Goal: Task Accomplishment & Management: Complete application form

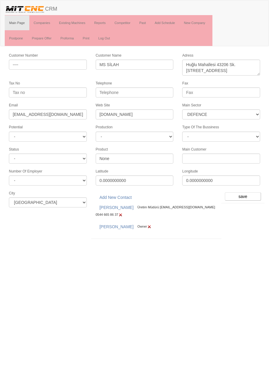
select select "364"
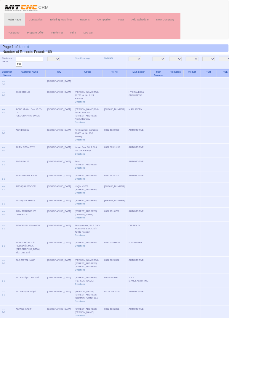
click at [40, 69] on input "text" at bounding box center [35, 70] width 32 height 6
type input "sağbi"
click at [19, 72] on input "filter" at bounding box center [22, 75] width 7 height 6
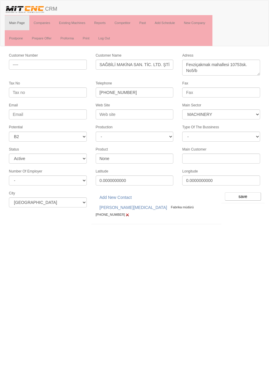
select select "363"
select select "5"
select select "Active"
click at [168, 24] on link "Add Schedule" at bounding box center [164, 22] width 29 height 15
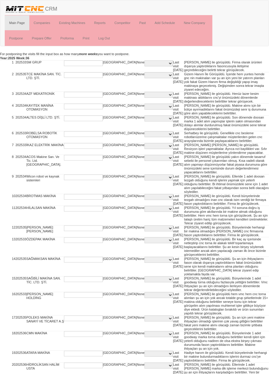
click at [144, 65] on select "C PI PIS PQR PQS Q QS SPARE PART SERVICE" at bounding box center [158, 63] width 28 height 6
click at [187, 124] on td "[PERSON_NAME] ile görüşüldü. Son dönemde doosan marka 1 adet alım yapmışlar işl…" at bounding box center [226, 123] width 85 height 16
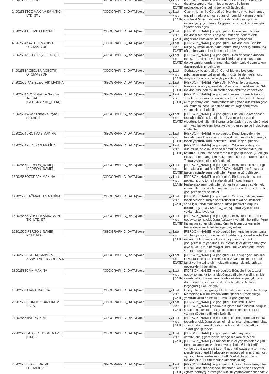
scroll to position [179, 0]
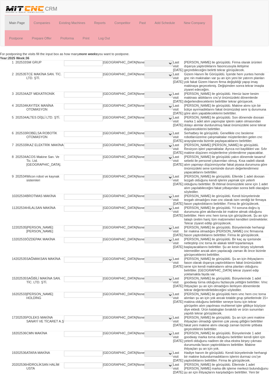
click at [86, 64] on input "text" at bounding box center [83, 63] width 39 height 6
click at [144, 63] on select "C PI PIS PQR PQS Q QS SPARE PART SERVICE" at bounding box center [158, 63] width 28 height 6
select select "1"
click at [144, 78] on select "C PI PIS PQR PQS Q QS SPARE PART SERVICE" at bounding box center [158, 75] width 28 height 6
select select "1"
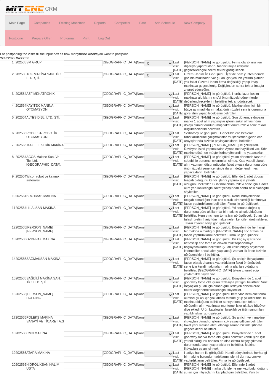
click at [144, 94] on select "C PI PIS PQR PQS Q QS SPARE PART SERVICE" at bounding box center [158, 95] width 28 height 6
select select "1"
click at [144, 121] on select "C PI PIS PQR PQS Q QS SPARE PART SERVICE" at bounding box center [158, 118] width 28 height 6
select select "1"
click at [144, 137] on select "C PI PIS PQR PQS Q QS SPARE PART SERVICE" at bounding box center [158, 134] width 28 height 6
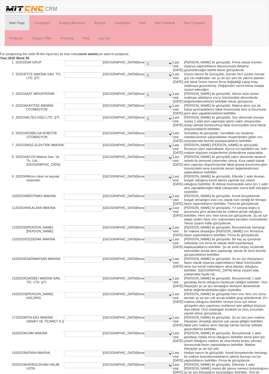
select select "1"
click at [144, 149] on select "C PI PIS PQR PQS Q QS SPARE PART SERVICE" at bounding box center [158, 146] width 28 height 6
select select "1"
click at [144, 161] on select "C PI PIS PQR PQS Q QS SPARE PART SERVICE" at bounding box center [158, 158] width 28 height 6
select select "1"
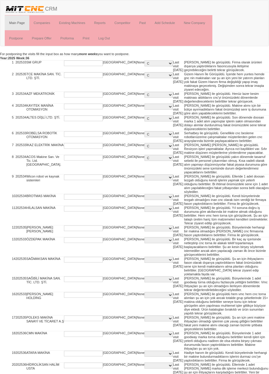
click at [144, 200] on select "C PI PIS PQR PQS Q QS SPARE PART SERVICE" at bounding box center [158, 197] width 28 height 6
select select "1"
click at [144, 180] on select "C PI PIS PQR PQS Q QS SPARE PART SERVICE" at bounding box center [158, 177] width 28 height 6
select select "1"
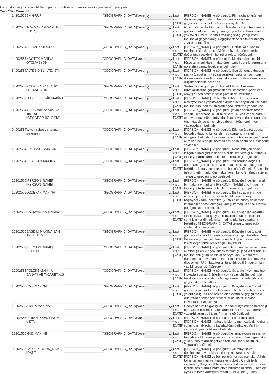
scroll to position [179, 0]
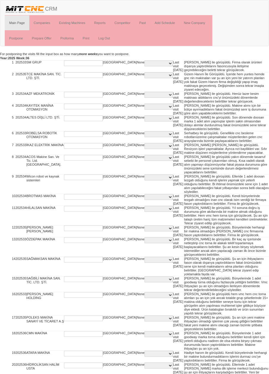
scroll to position [179, 0]
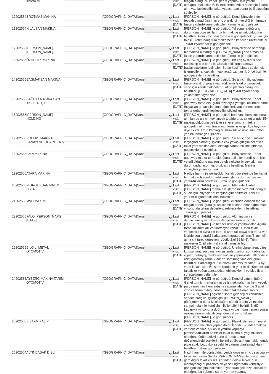
select select "1"
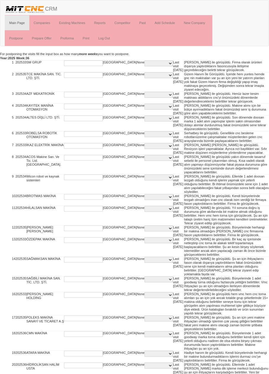
click at [64, 64] on input "text" at bounding box center [83, 63] width 39 height 6
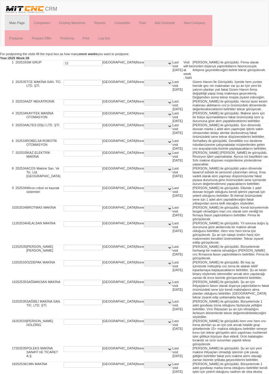
type input "12"
click at [80, 82] on input "text" at bounding box center [83, 83] width 39 height 6
type input "12"
click at [83, 104] on input "text" at bounding box center [83, 102] width 39 height 6
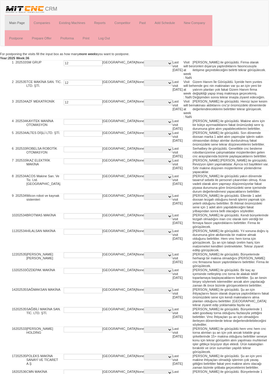
type input "12"
click at [81, 121] on input "text" at bounding box center [83, 122] width 39 height 6
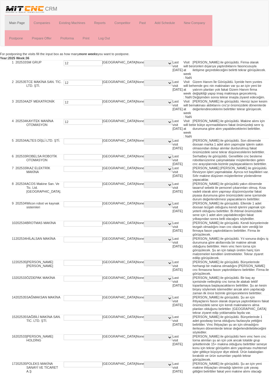
type input "12"
click at [83, 140] on input "text" at bounding box center [83, 142] width 39 height 6
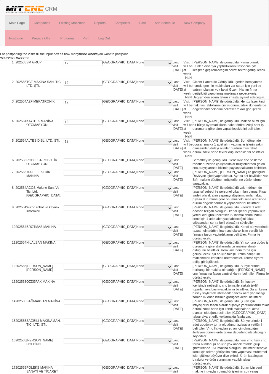
type input "12"
click at [79, 160] on input "text" at bounding box center [83, 161] width 39 height 6
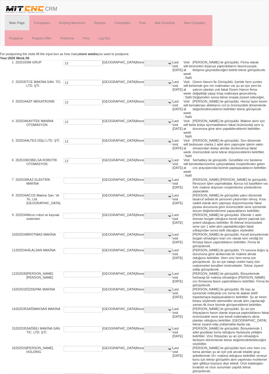
type input "12"
click at [82, 180] on input "text" at bounding box center [83, 181] width 39 height 6
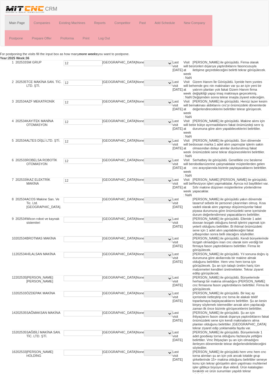
type input "12"
click at [81, 199] on input "text" at bounding box center [83, 200] width 39 height 6
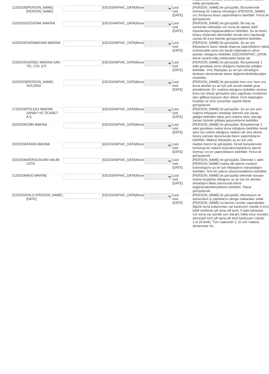
scroll to position [221, 0]
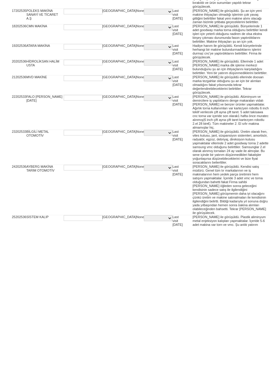
type input "12"
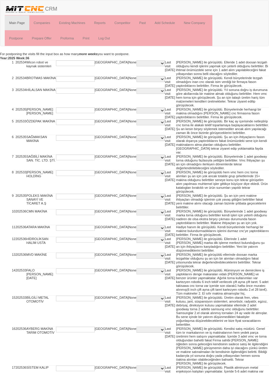
click at [79, 61] on input "text" at bounding box center [75, 63] width 39 height 6
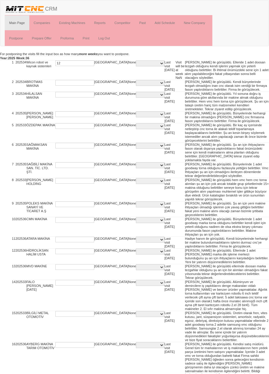
type input "12"
click at [79, 82] on input "text" at bounding box center [74, 83] width 39 height 6
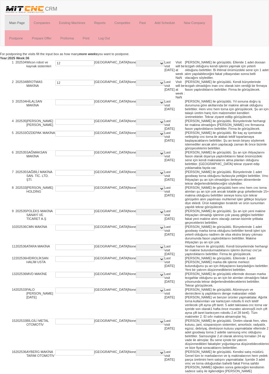
type input "12"
click at [81, 100] on input "text" at bounding box center [74, 102] width 39 height 6
type input "12"
click at [81, 121] on input "text" at bounding box center [74, 122] width 39 height 6
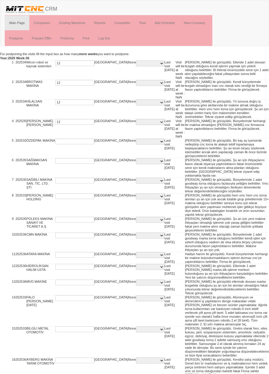
type input "12"
click at [86, 140] on input "text" at bounding box center [74, 142] width 39 height 6
type input "12"
click at [83, 161] on input "text" at bounding box center [74, 161] width 39 height 6
type input "12"
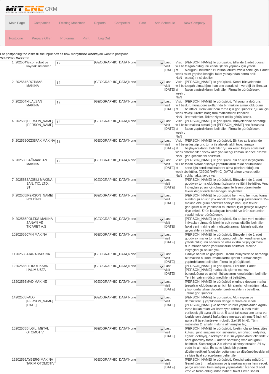
click at [85, 181] on input "text" at bounding box center [74, 181] width 39 height 6
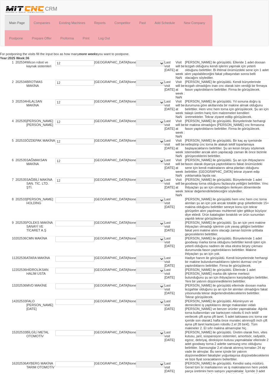
type input "12"
click at [80, 200] on input "text" at bounding box center [74, 200] width 39 height 6
type input "12"
click at [84, 221] on input "text" at bounding box center [74, 224] width 39 height 6
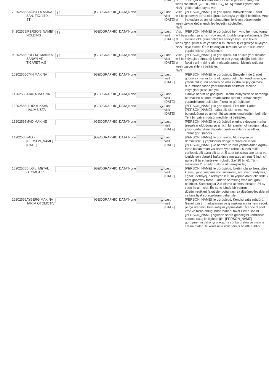
scroll to position [31, 0]
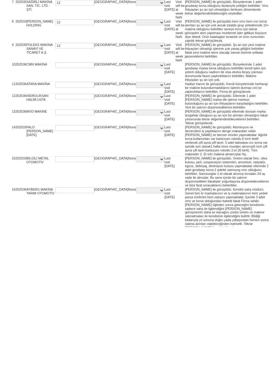
type input "12"
click at [81, 209] on input "text" at bounding box center [74, 212] width 39 height 6
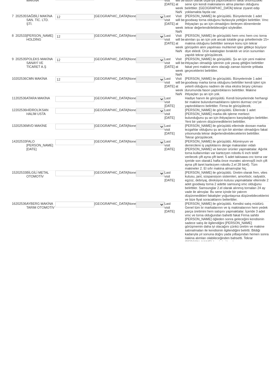
type input "12"
click at [83, 229] on input "text" at bounding box center [74, 232] width 39 height 6
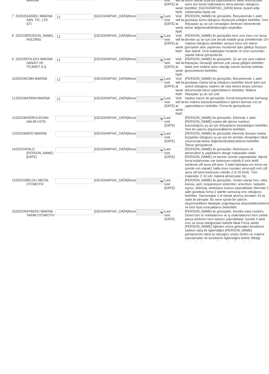
type input "12"
click at [90, 248] on input "text" at bounding box center [74, 251] width 39 height 6
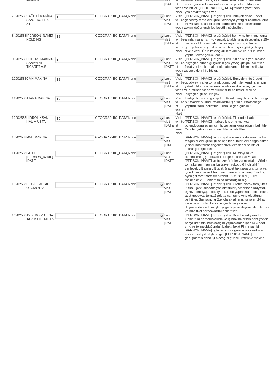
type input "12"
click at [88, 268] on input "text" at bounding box center [74, 271] width 39 height 6
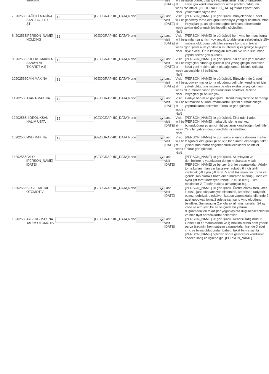
type input "12"
click at [83, 287] on input "text" at bounding box center [74, 290] width 39 height 6
type input "12"
click at [76, 318] on input "text" at bounding box center [74, 321] width 39 height 6
type input "12"
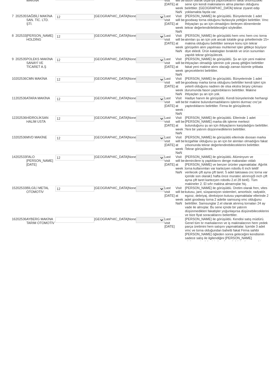
click at [78, 350] on input "text" at bounding box center [74, 353] width 39 height 6
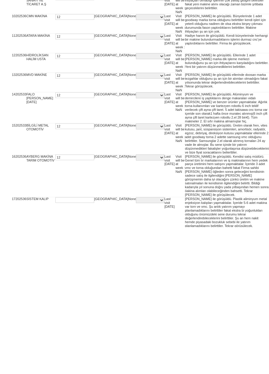
scroll to position [80, 0]
type input "12"
click at [80, 343] on input "text" at bounding box center [74, 346] width 39 height 6
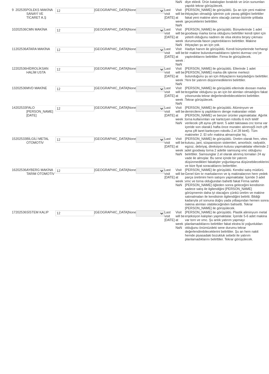
type input "12"
click at [84, 373] on input "text" at bounding box center [74, 377] width 39 height 6
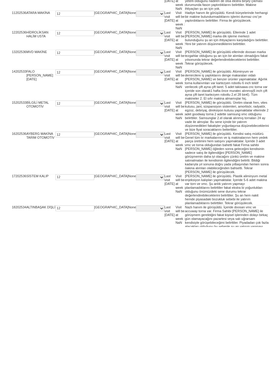
scroll to position [112, 0]
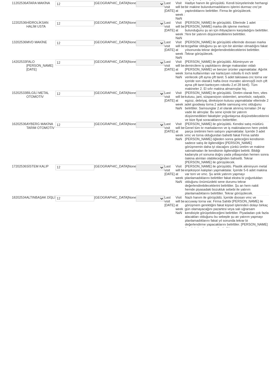
type input "12"
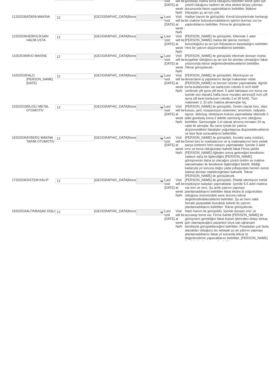
type input "12"
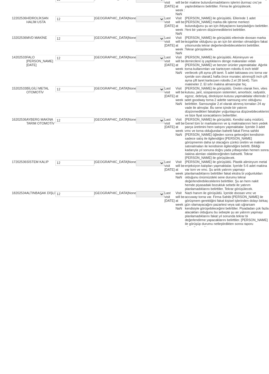
type input "12"
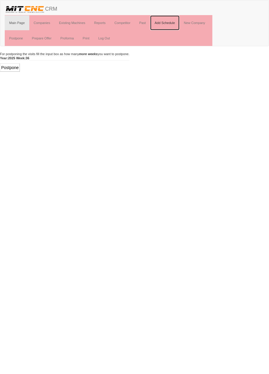
click at [169, 24] on link "Add Schedule" at bounding box center [164, 22] width 29 height 15
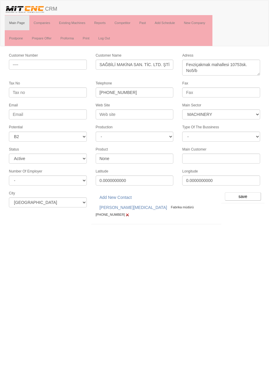
select select "363"
select select "5"
select select "Active"
click at [246, 192] on input "save" at bounding box center [243, 196] width 36 height 8
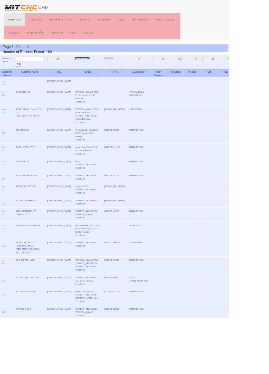
click at [88, 68] on link "New Company" at bounding box center [96, 68] width 17 height 3
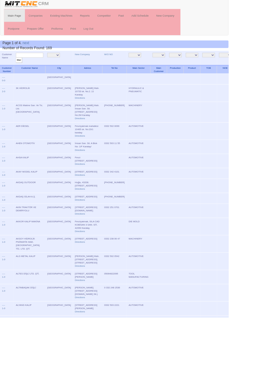
scroll to position [5, 0]
click at [42, 64] on input "text" at bounding box center [35, 65] width 32 height 6
type input "Erpa"
click at [19, 67] on input "filter" at bounding box center [22, 70] width 7 height 6
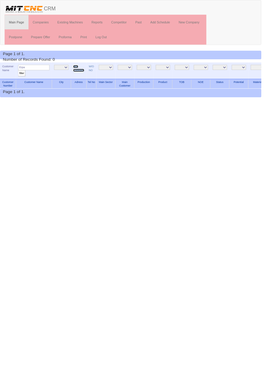
click at [81, 72] on link "New Company" at bounding box center [81, 70] width 12 height 7
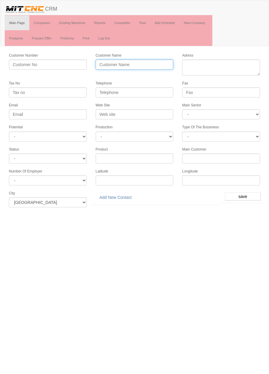
click at [157, 64] on input "Customer Name" at bounding box center [135, 64] width 78 height 10
type input "ERPAMAK MAKİNA"
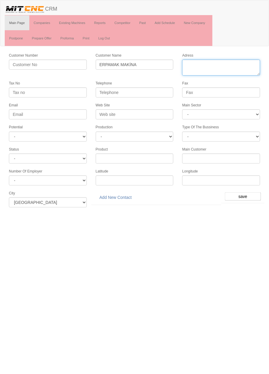
click at [236, 66] on textarea "Adress" at bounding box center [221, 67] width 78 height 16
paste textarea "Fevziçakmak, Şht. [PERSON_NAME][STREET_ADDRESS]"
type textarea "Fevziçakmak, Şht. [PERSON_NAME][STREET_ADDRESS]"
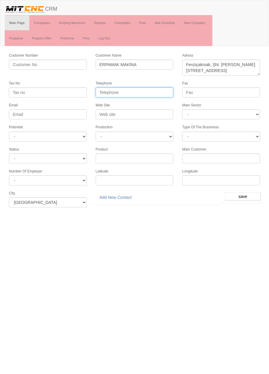
paste input "0332) 501 00 44"
click at [110, 93] on input "0332) 501 00 44" at bounding box center [135, 92] width 78 height 10
type input "0332 501 00 44"
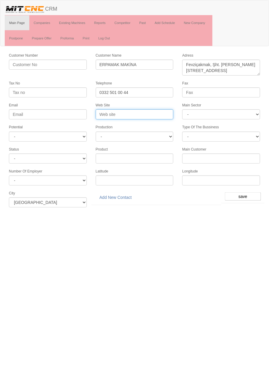
click at [151, 113] on input "Web Site" at bounding box center [135, 114] width 78 height 10
type input "www.erpamak.com"
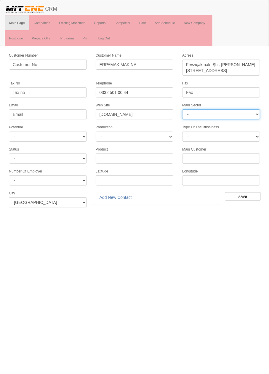
click at [249, 114] on select "- DIE MOLD MACHINERY DEFENCE ELECTRICAL COMPONENTS MEDICAL TOOL MANUFACTURING J…" at bounding box center [221, 114] width 78 height 10
select select "363"
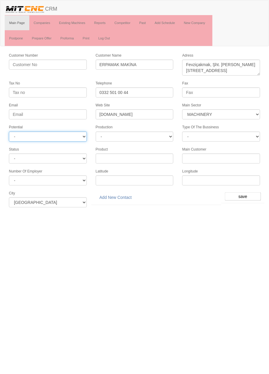
click at [28, 136] on select "- A1 A2 A3 B1 B2 B3 C1 C2 C3" at bounding box center [48, 136] width 78 height 10
select select "6"
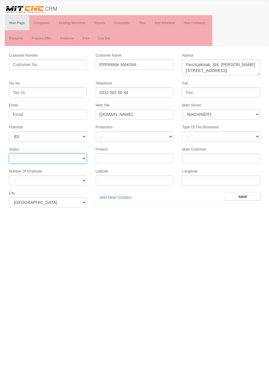
click at [18, 156] on select "- Active Inactive Potential Unreachable" at bounding box center [48, 158] width 78 height 10
click at [216, 212] on html "Toggle navigation CRM Main Page Companies Existing Machines Reports Competitor …" at bounding box center [134, 106] width 269 height 212
click at [245, 193] on input "save" at bounding box center [243, 196] width 36 height 8
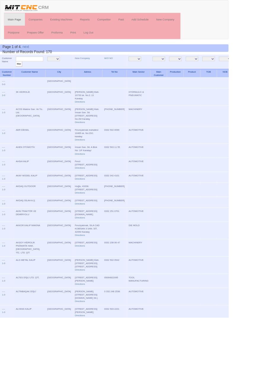
click at [28, 69] on input "text" at bounding box center [35, 70] width 32 height 6
type input "Erpa"
click at [19, 72] on input "filter" at bounding box center [22, 75] width 7 height 6
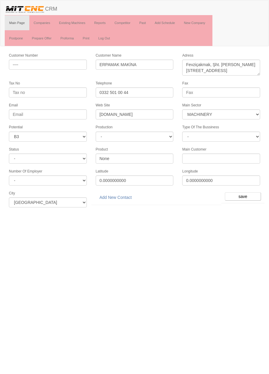
select select "363"
select select "6"
click at [121, 193] on link "Add New Contact" at bounding box center [116, 197] width 40 height 10
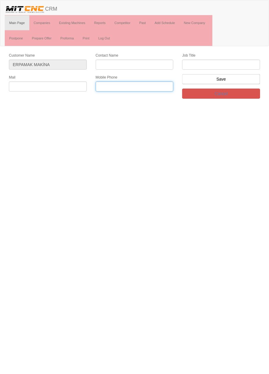
paste input "05549231053"
type input "05549231053"
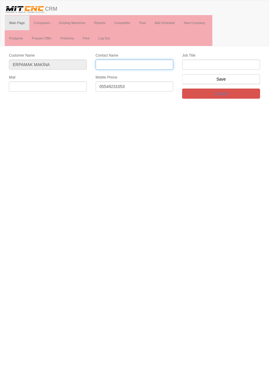
click at [152, 62] on input "Contact Name" at bounding box center [135, 64] width 78 height 10
type input "[PERSON_NAME]"
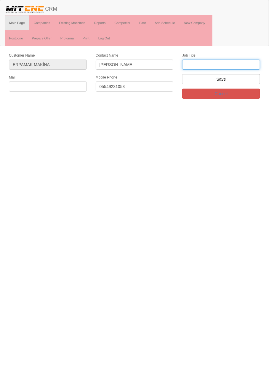
click at [245, 65] on input "text" at bounding box center [221, 64] width 78 height 10
type input "firma sahibi"
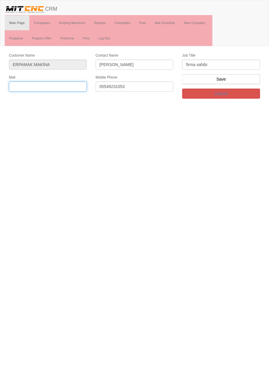
click at [73, 85] on input "text" at bounding box center [48, 86] width 78 height 10
click at [61, 83] on input "erpamak@" at bounding box center [48, 86] width 78 height 10
type input "erpamak@gmail.com"
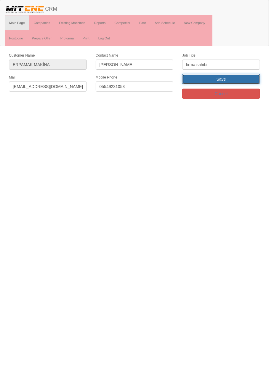
click at [242, 81] on input "Save" at bounding box center [221, 79] width 78 height 10
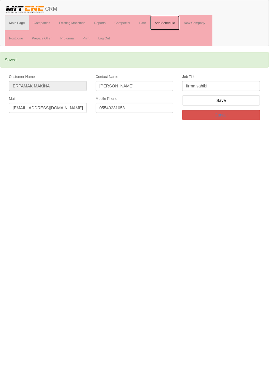
click at [168, 22] on link "Add Schedule" at bounding box center [164, 22] width 29 height 15
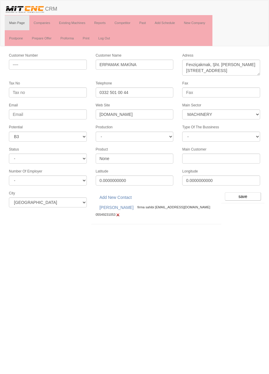
select select "363"
select select "6"
click at [252, 194] on input "save" at bounding box center [243, 196] width 36 height 8
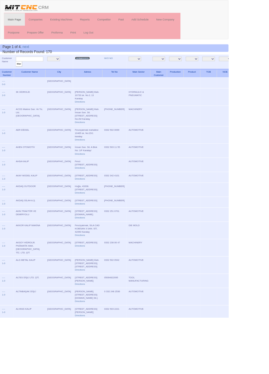
click at [88, 68] on link "New Company" at bounding box center [96, 68] width 17 height 3
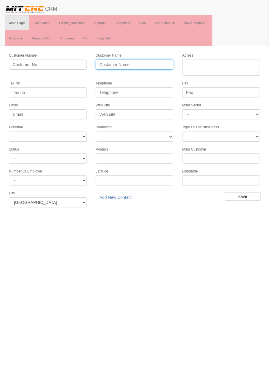
click at [159, 63] on input "Customer Name" at bounding box center [135, 64] width 78 height 10
type input "mabesan"
type input "MABESAN DİZEL"
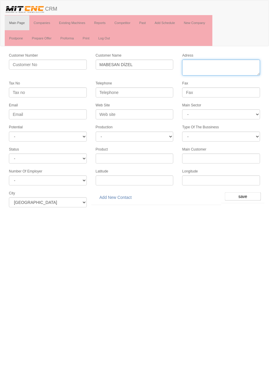
click at [240, 66] on textarea "Adress" at bounding box center [221, 67] width 78 height 16
type textarea "fevzi çakmak mahallesi gülistan caddesi atiker 3 sanayi sitesi no25/u karatay"
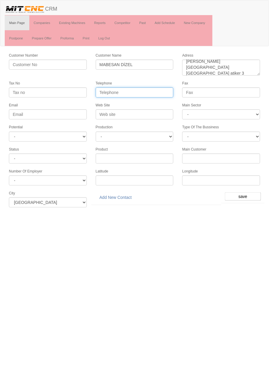
click at [163, 91] on input "Telephone" at bounding box center [135, 92] width 78 height 10
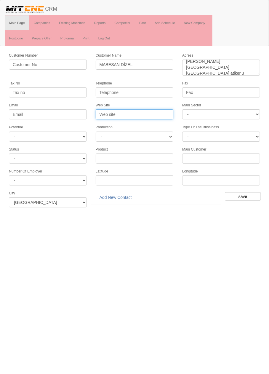
click at [162, 113] on input "Web Site" at bounding box center [135, 114] width 78 height 10
type input "www.mabesandiesel.com"
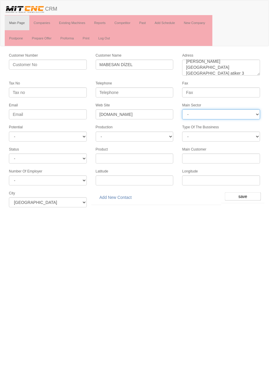
click at [249, 115] on select "- DIE MOLD MACHINERY DEFENCE ELECTRICAL COMPONENTS MEDICAL TOOL MANUFACTURING J…" at bounding box center [221, 114] width 78 height 10
select select "370"
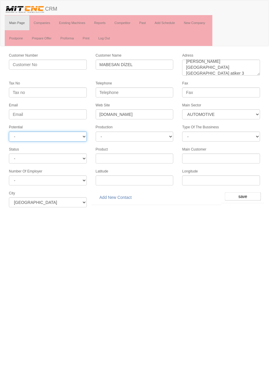
click at [75, 132] on select "- A1 A2 A3 B1 B2 B3 C1 C2 C3" at bounding box center [48, 136] width 78 height 10
select select "6"
click at [242, 194] on input "save" at bounding box center [243, 196] width 36 height 8
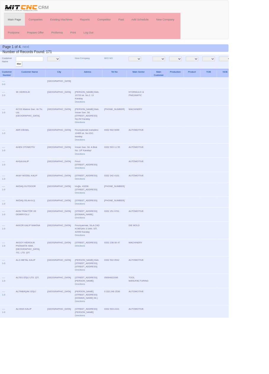
click at [48, 70] on input "text" at bounding box center [35, 70] width 32 height 6
type input "mabesan"
click at [19, 72] on input "filter" at bounding box center [22, 75] width 7 height 6
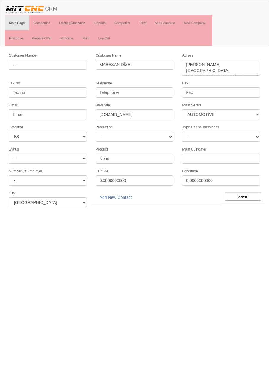
select select "370"
select select "6"
click at [126, 193] on link "Add New Contact" at bounding box center [116, 197] width 40 height 10
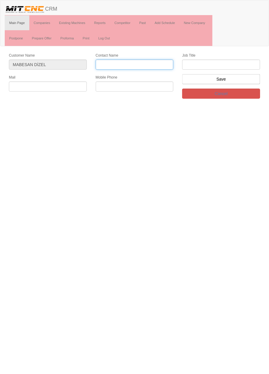
click at [163, 62] on input "Contact Name" at bounding box center [135, 64] width 78 height 10
click at [160, 65] on input "Contact Name" at bounding box center [135, 64] width 78 height 10
type input "Ahmet yürümez"
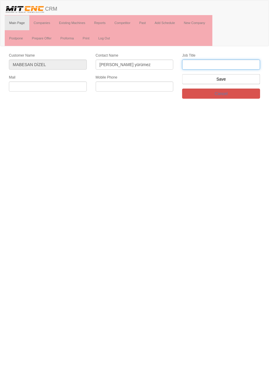
click at [243, 65] on input "text" at bounding box center [221, 64] width 78 height 10
type input "firma sahibi"
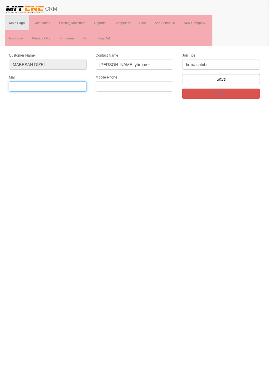
click at [81, 87] on input "text" at bounding box center [48, 86] width 78 height 10
type input "mabesandiesel@gmail.com"
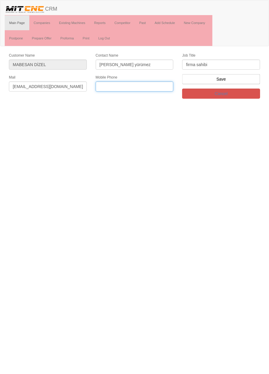
click at [165, 86] on input "text" at bounding box center [135, 86] width 78 height 10
type input "0545 600 42 30"
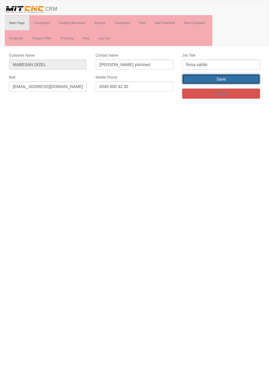
click at [246, 80] on input "Save" at bounding box center [221, 79] width 78 height 10
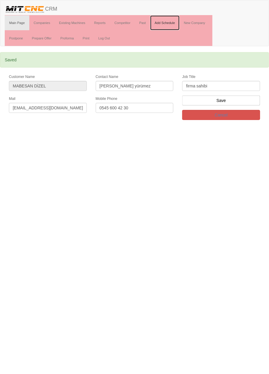
click at [169, 22] on link "Add Schedule" at bounding box center [164, 22] width 29 height 15
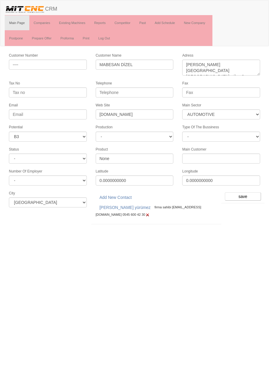
select select "370"
select select "6"
click at [246, 192] on input "save" at bounding box center [243, 196] width 36 height 8
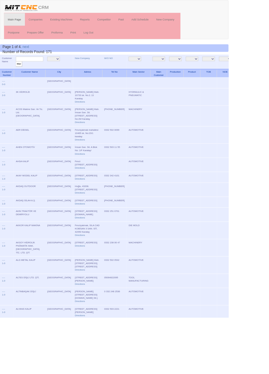
click at [37, 69] on input "text" at bounding box center [35, 70] width 32 height 6
type input "Klem"
click at [19, 72] on input "filter" at bounding box center [22, 75] width 7 height 6
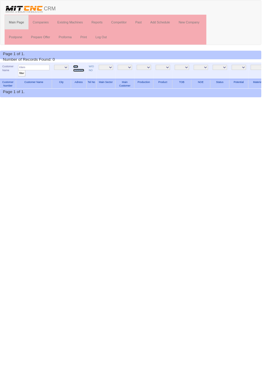
click at [77, 68] on link "New Company" at bounding box center [81, 70] width 12 height 7
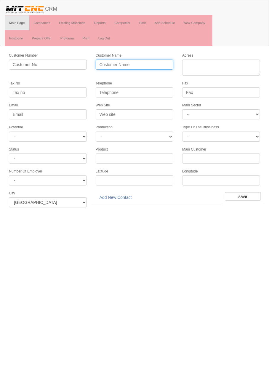
click at [147, 64] on input "Customer Name" at bounding box center [135, 64] width 78 height 10
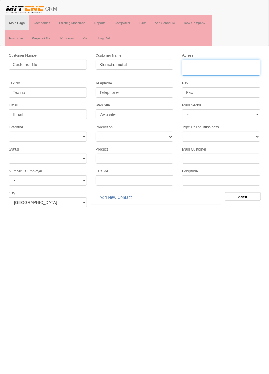
click at [240, 65] on textarea "Adress" at bounding box center [221, 67] width 78 height 16
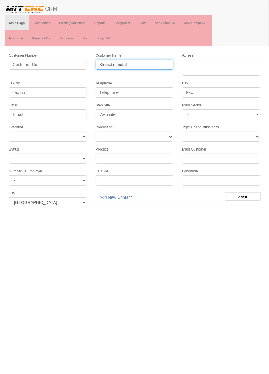
click at [157, 66] on input "Klematis metal" at bounding box center [135, 64] width 78 height 10
type input "Klematis"
type input "KLEMATİS METAL"
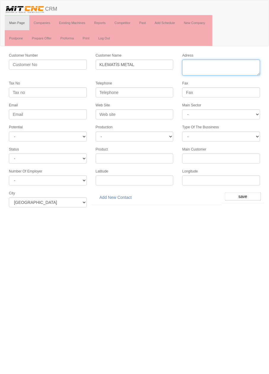
click at [238, 65] on textarea "Adress" at bounding box center [221, 67] width 78 height 16
type textarea "fevzi çakmak mahallesi aslım cad. No 67-l kobisan sanayi sitesi karatay"
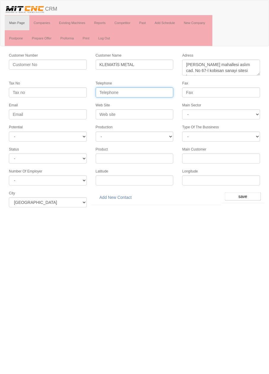
click at [165, 93] on input "Telephone" at bounding box center [135, 92] width 78 height 10
type input "0332 502 0306"
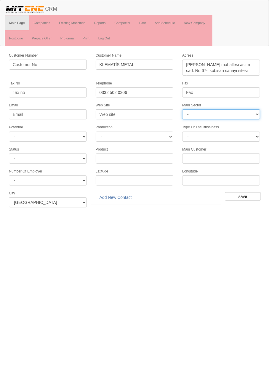
click at [252, 116] on select "- DIE MOLD MACHINERY DEFENCE ELECTRICAL COMPONENTS MEDICAL TOOL MANUFACTURING J…" at bounding box center [221, 114] width 78 height 10
select select "363"
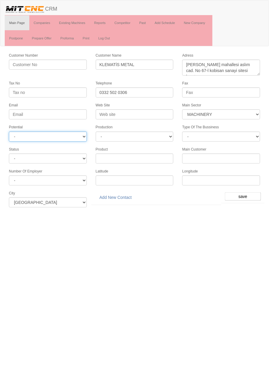
click at [71, 134] on select "- A1 A2 A3 B1 B2 B3 C1 C2 C3" at bounding box center [48, 136] width 78 height 10
select select "6"
click at [253, 193] on input "save" at bounding box center [243, 196] width 36 height 8
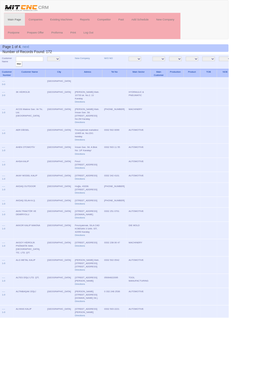
click at [46, 69] on input "text" at bounding box center [35, 70] width 32 height 6
type input "klema"
click at [19, 72] on input "filter" at bounding box center [22, 75] width 7 height 6
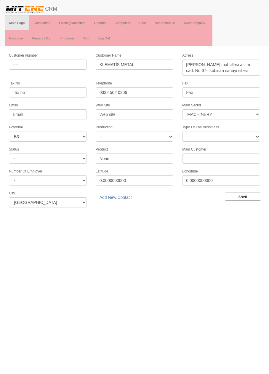
select select "363"
select select "6"
click at [125, 192] on link "Add New Contact" at bounding box center [116, 197] width 40 height 10
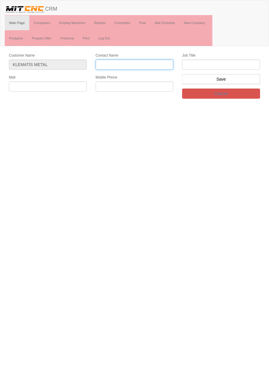
click at [153, 68] on input "Contact Name" at bounding box center [135, 64] width 78 height 10
type input "Mikdat Küçükkul"
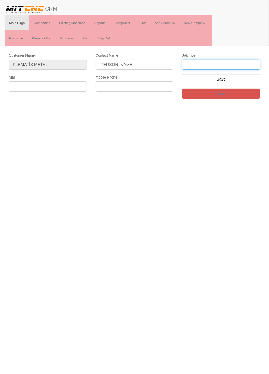
click at [247, 64] on input "text" at bounding box center [221, 64] width 78 height 10
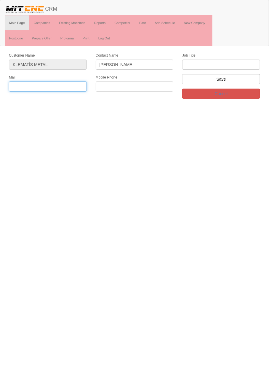
click at [66, 87] on input "text" at bounding box center [48, 86] width 78 height 10
type input "mikdat@klematis.com.tr"
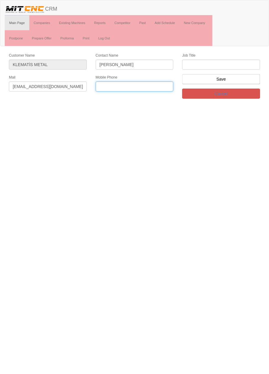
click at [156, 86] on input "text" at bounding box center [135, 86] width 78 height 10
type input "0507 024 8924"
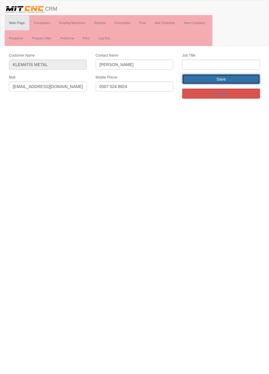
click at [244, 81] on input "Save" at bounding box center [221, 79] width 78 height 10
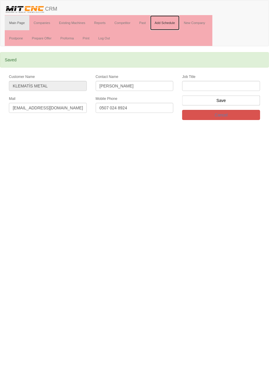
click at [170, 23] on link "Add Schedule" at bounding box center [164, 22] width 29 height 15
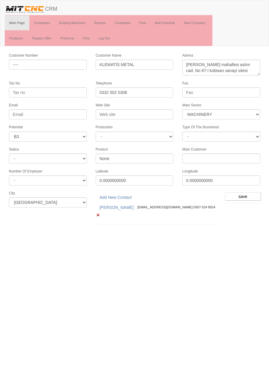
select select "363"
select select "6"
click at [246, 193] on input "save" at bounding box center [243, 196] width 36 height 8
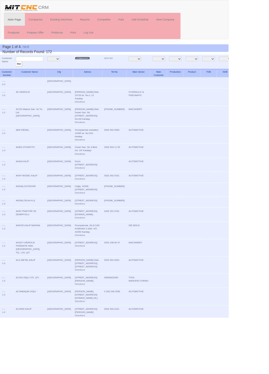
click at [88, 69] on link "New Company" at bounding box center [96, 68] width 17 height 3
click at [165, 22] on link "Add Schedule" at bounding box center [164, 22] width 29 height 15
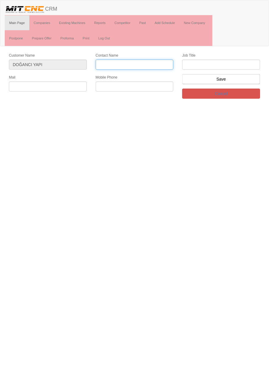
click at [160, 66] on input "Contact Name" at bounding box center [135, 64] width 78 height 10
click at [152, 66] on input "Contact Name" at bounding box center [135, 64] width 78 height 10
type input "[PERSON_NAME]"
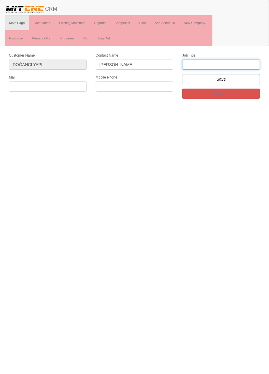
click at [248, 64] on input "text" at bounding box center [221, 64] width 78 height 10
type input "Fabrika müdürü"
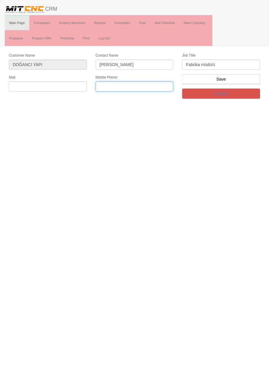
paste input "05056185823"
type input "05056185823"
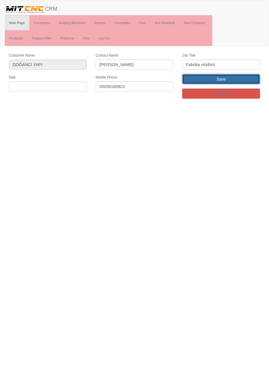
click at [246, 80] on input "Save" at bounding box center [221, 79] width 78 height 10
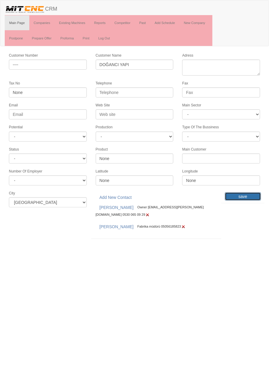
click at [254, 194] on input "save" at bounding box center [243, 196] width 36 height 8
click at [144, 24] on link "Past" at bounding box center [142, 22] width 15 height 15
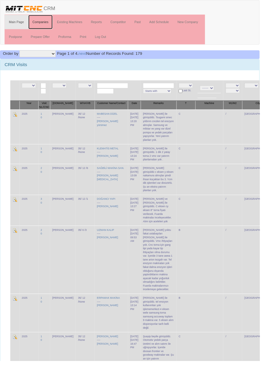
click at [46, 21] on link "Companies" at bounding box center [41, 22] width 25 height 15
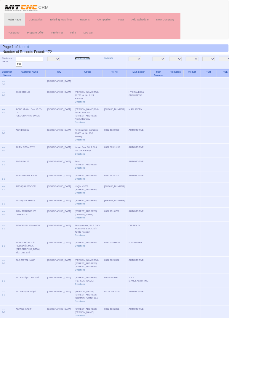
click at [88, 67] on link "New Company" at bounding box center [96, 68] width 17 height 3
click at [46, 70] on input "text" at bounding box center [35, 70] width 32 height 6
type input "typ"
click at [19, 72] on input "filter" at bounding box center [22, 75] width 7 height 6
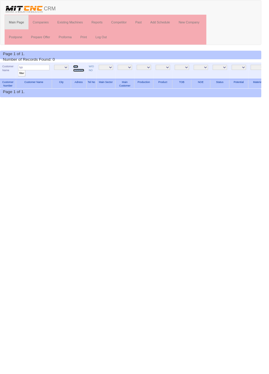
click at [78, 72] on link "New Company" at bounding box center [81, 70] width 12 height 7
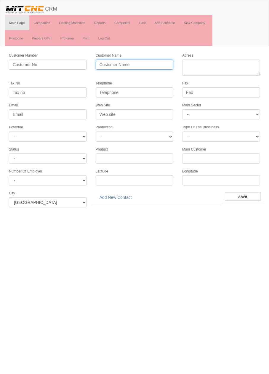
click at [155, 66] on input "Customer Name" at bounding box center [135, 64] width 78 height 10
type input "[PERSON_NAME]"
type input "TYP TRAKTÖR"
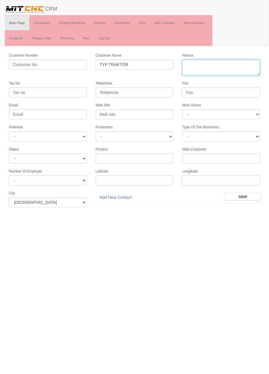
click at [245, 65] on textarea "Adress" at bounding box center [221, 67] width 78 height 16
paste textarea "[PERSON_NAME] Mah. Gülistan Cad. No:30/a"
type textarea "[PERSON_NAME] Mah. Gülistan Cad. No:30/a"
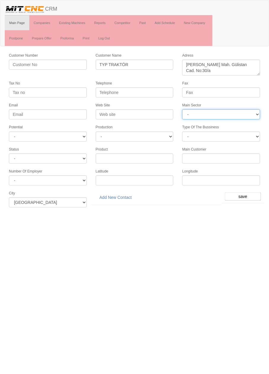
click at [234, 112] on select "- DIE MOLD MACHINERY DEFENCE ELECTRICAL COMPONENTS MEDICAL TOOL MANUFACTURING J…" at bounding box center [221, 114] width 78 height 10
select select "370"
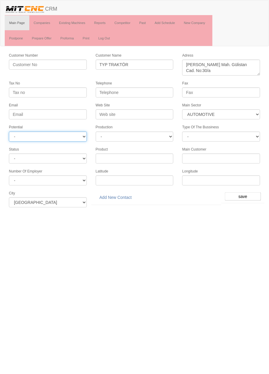
click at [71, 136] on select "- A1 A2 A3 B1 B2 B3 C1 C2 C3" at bounding box center [48, 136] width 78 height 10
select select "6"
click at [246, 192] on input "save" at bounding box center [243, 196] width 36 height 8
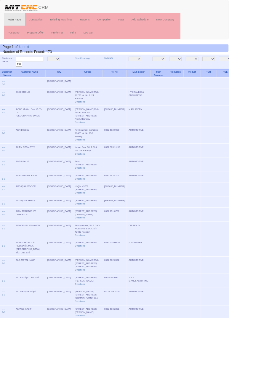
click at [44, 69] on input "text" at bounding box center [35, 70] width 32 height 6
type input "typ"
click at [19, 72] on input "filter" at bounding box center [22, 75] width 7 height 6
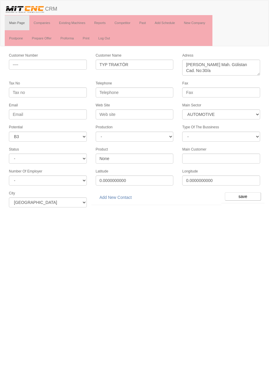
select select "370"
select select "6"
click at [118, 194] on link "Add New Contact" at bounding box center [116, 197] width 40 height 10
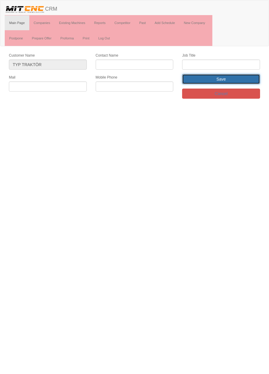
click at [239, 80] on input "Save" at bounding box center [221, 79] width 78 height 10
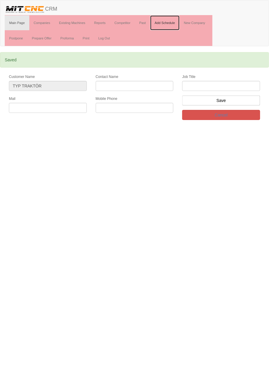
click at [168, 22] on link "Add Schedule" at bounding box center [164, 22] width 29 height 15
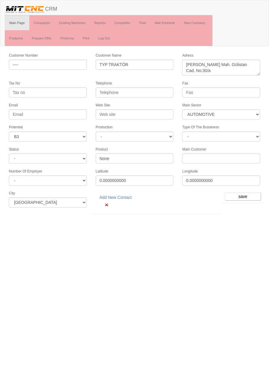
select select "370"
select select "6"
click at [252, 194] on input "save" at bounding box center [243, 196] width 36 height 8
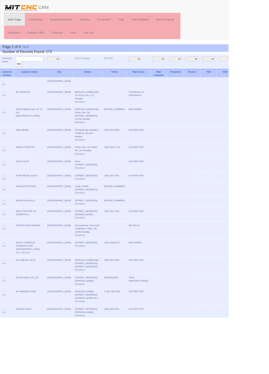
click at [46, 67] on input "text" at bounding box center [35, 70] width 32 height 6
type input "Yusa"
click at [19, 72] on input "filter" at bounding box center [22, 75] width 7 height 6
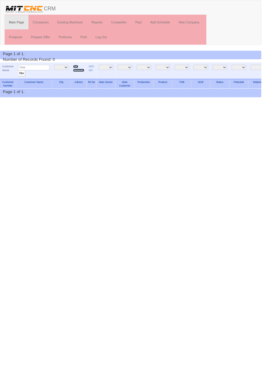
click at [78, 68] on link "New Company" at bounding box center [81, 70] width 12 height 7
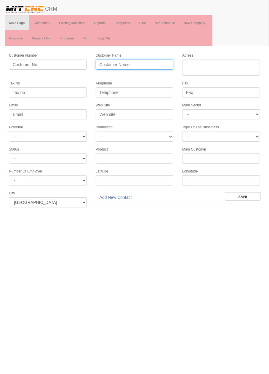
click at [145, 64] on input "Customer Name" at bounding box center [135, 64] width 78 height 10
type input "[PERSON_NAME]"
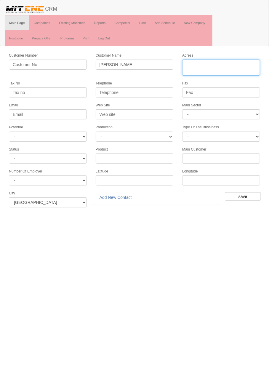
click at [241, 66] on textarea "Adress" at bounding box center [221, 67] width 78 height 16
type textarea "b"
type textarea "Büsan san. 10670sk. No28/f"
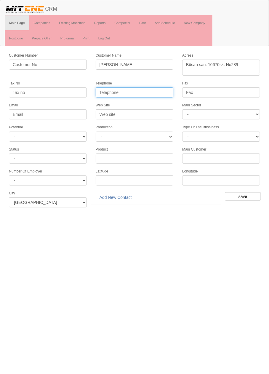
click at [159, 92] on input "Telephone" at bounding box center [135, 92] width 78 height 10
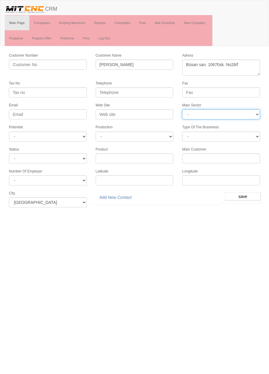
click at [247, 113] on select "- DIE MOLD MACHINERY DEFENCE ELECTRICAL COMPONENTS MEDICAL TOOL MANUFACTURING J…" at bounding box center [221, 114] width 78 height 10
select select "369"
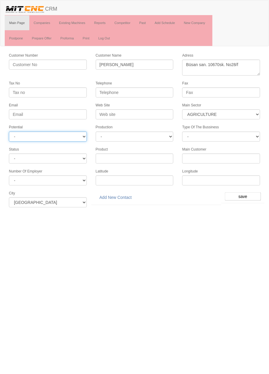
click at [70, 136] on select "- A1 A2 A3 B1 B2 B3 C1 C2 C3" at bounding box center [48, 136] width 78 height 10
select select "6"
click at [255, 195] on input "save" at bounding box center [243, 196] width 36 height 8
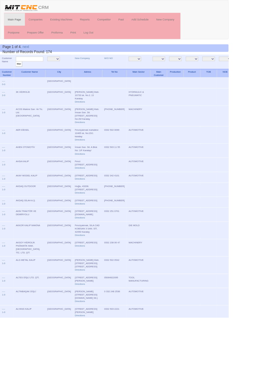
click at [43, 69] on input "text" at bounding box center [35, 70] width 32 height 6
type input "Yusal"
click at [19, 72] on input "filter" at bounding box center [22, 75] width 7 height 6
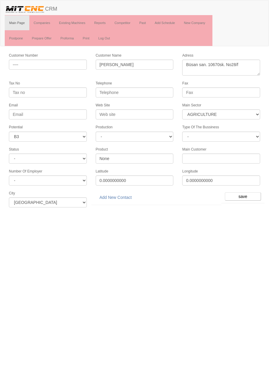
select select "369"
select select "6"
click at [126, 193] on link "Add New Contact" at bounding box center [116, 197] width 40 height 10
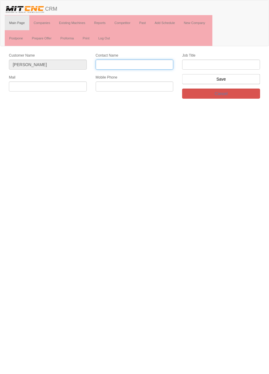
click at [160, 63] on input "Contact Name" at bounding box center [135, 64] width 78 height 10
type input "[PERSON_NAME]"
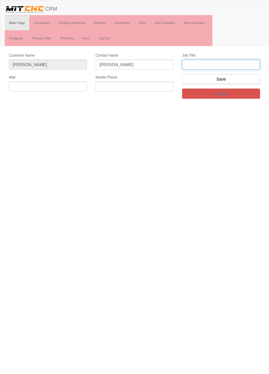
click at [244, 65] on input "text" at bounding box center [221, 64] width 78 height 10
type input "firma sahibi"
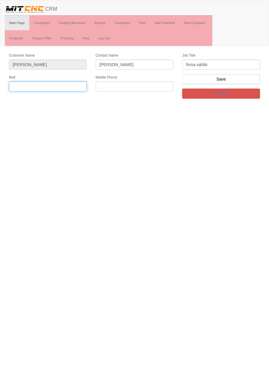
click at [77, 86] on input "text" at bounding box center [48, 86] width 78 height 10
type input "[EMAIL_ADDRESS][DOMAIN_NAME]"
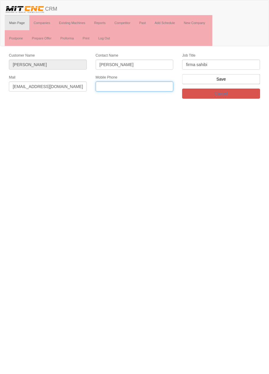
click at [152, 86] on input "text" at bounding box center [135, 86] width 78 height 10
type input "0533 699 2023"
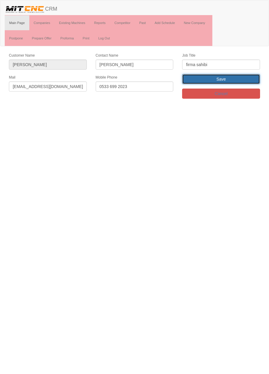
click at [244, 79] on input "Save" at bounding box center [221, 79] width 78 height 10
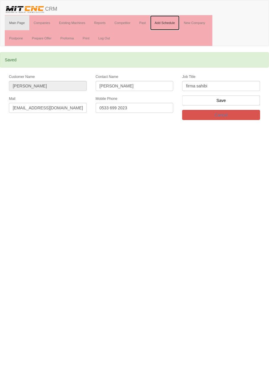
click at [170, 24] on link "Add Schedule" at bounding box center [164, 22] width 29 height 15
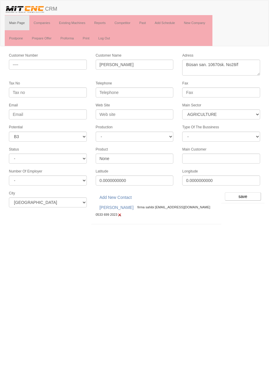
select select "369"
select select "6"
click at [246, 192] on input "save" at bounding box center [243, 196] width 36 height 8
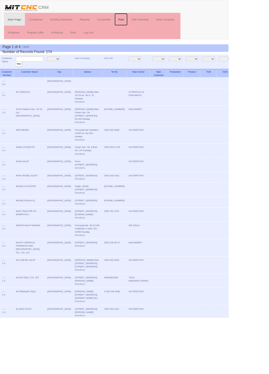
click at [144, 23] on link "Past" at bounding box center [142, 22] width 15 height 15
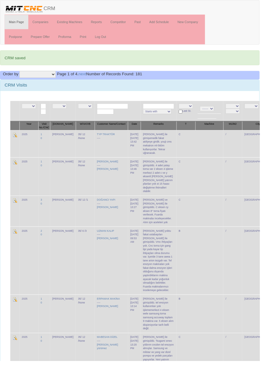
click at [117, 109] on input "text" at bounding box center [116, 110] width 32 height 6
click at [131, 118] on link "MÖZTE L TEL İMALAT SA" at bounding box center [130, 117] width 74 height 7
type input "MÖZTEL TEL [DEMOGRAPHIC_DATA] SA"
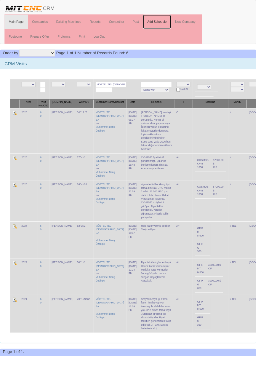
click at [164, 21] on link "Add Schedule" at bounding box center [164, 22] width 29 height 15
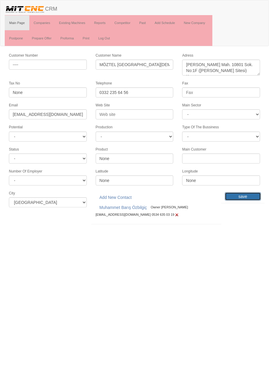
click at [254, 194] on input "save" at bounding box center [243, 196] width 36 height 8
click at [43, 22] on link "Companies" at bounding box center [41, 22] width 25 height 15
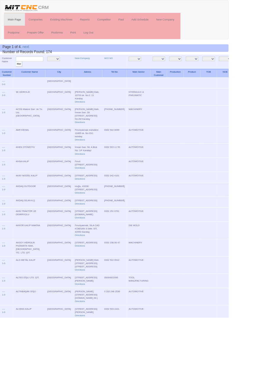
click at [33, 69] on input "text" at bounding box center [35, 70] width 32 height 6
type input "tozm"
click at [19, 72] on input "filter" at bounding box center [22, 75] width 7 height 6
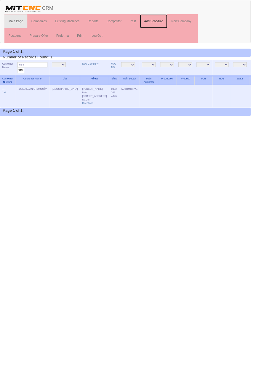
click at [167, 22] on link "Add Schedule" at bounding box center [164, 22] width 29 height 15
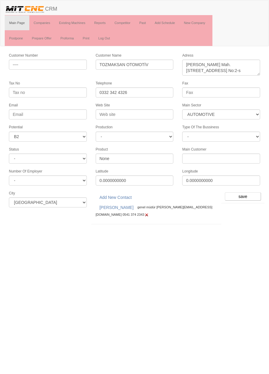
select select "370"
select select "5"
click at [247, 192] on input "save" at bounding box center [243, 196] width 36 height 8
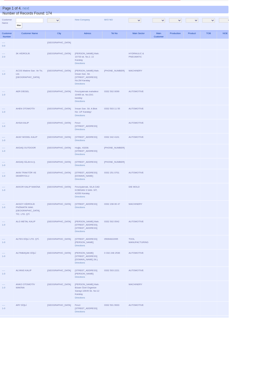
scroll to position [52, 0]
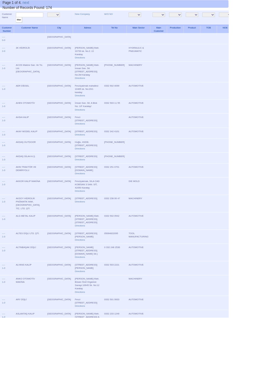
click at [39, 16] on input "text" at bounding box center [35, 18] width 32 height 6
type input "İmaş"
click at [19, 20] on input "filter" at bounding box center [22, 23] width 7 height 6
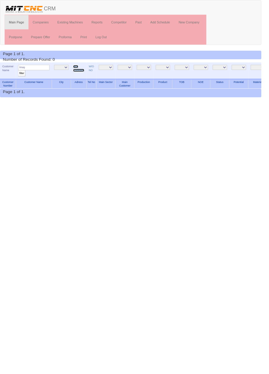
click at [78, 69] on link "New Company" at bounding box center [81, 70] width 12 height 7
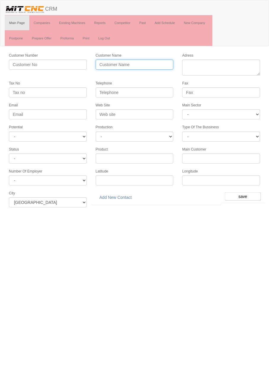
click at [147, 63] on input "Customer Name" at bounding box center [135, 64] width 78 height 10
type input "İma"
type input "İMAŞ MAKİNA"
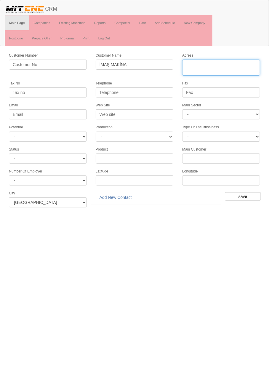
click at [240, 66] on textarea "Adress" at bounding box center [221, 67] width 78 height 16
paste textarea "Büyük Kayacık Mahallesi 4. [STREET_ADDRESS]"
type textarea "Büyük Kayacık Mahallesi 4. [STREET_ADDRESS]"
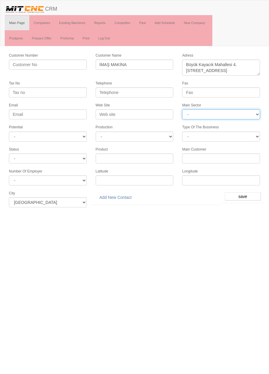
click at [241, 113] on select "- DIE MOLD MACHINERY DEFENCE ELECTRICAL COMPONENTS MEDICAL TOOL MANUFACTURING J…" at bounding box center [221, 114] width 78 height 10
select select "367"
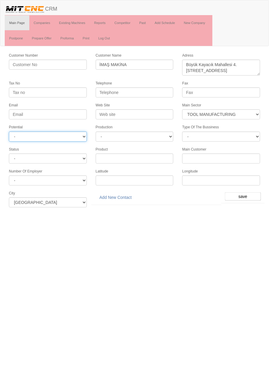
click at [70, 136] on select "- A1 A2 A3 B1 B2 B3 C1 C2 C3" at bounding box center [48, 136] width 78 height 10
select select "6"
click at [246, 192] on input "save" at bounding box center [243, 196] width 36 height 8
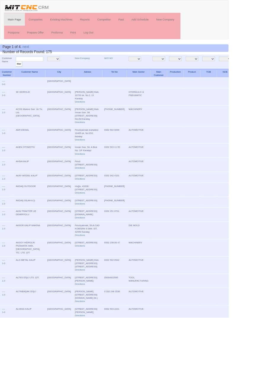
click at [40, 68] on input "text" at bounding box center [35, 70] width 32 height 6
type input "İmaş"
click at [19, 72] on input "filter" at bounding box center [22, 75] width 7 height 6
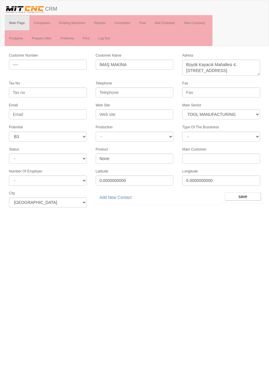
select select "367"
select select "6"
click at [123, 194] on link "Add New Contact" at bounding box center [116, 197] width 40 height 10
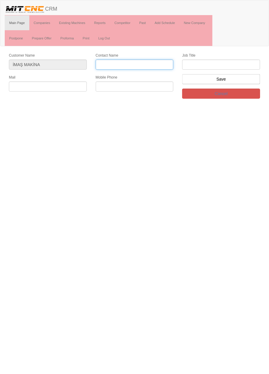
click at [159, 66] on input "Contact Name" at bounding box center [135, 64] width 78 height 10
type input "Mustafa Akvar"
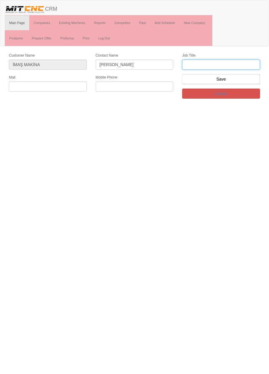
click at [237, 64] on input "text" at bounding box center [221, 64] width 78 height 10
type input "üretim satınalma uzmanı"
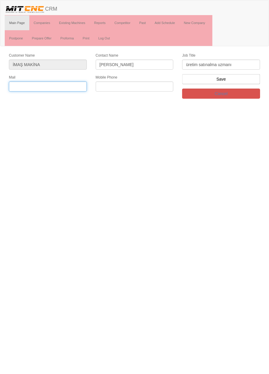
click at [56, 84] on input "text" at bounding box center [48, 86] width 78 height 10
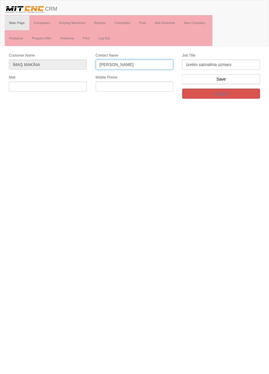
click at [156, 64] on input "Mustafa Akvar" at bounding box center [135, 64] width 78 height 10
click at [159, 64] on input "Mustafa Akvar" at bounding box center [135, 64] width 78 height 10
click at [160, 65] on input "Mustafa Akvar" at bounding box center [135, 64] width 78 height 10
click at [156, 64] on input "Mustafa Akvar" at bounding box center [135, 64] width 78 height 10
type input "[PERSON_NAME]"
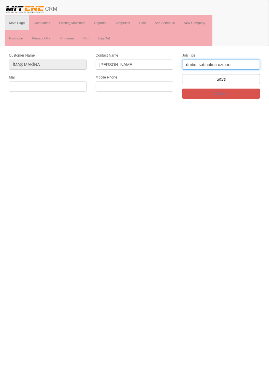
click at [251, 65] on input "üretim satınalma uzmanı" at bounding box center [221, 64] width 78 height 10
type input "üretim"
type input "M"
type input "Üretim sorumlusu"
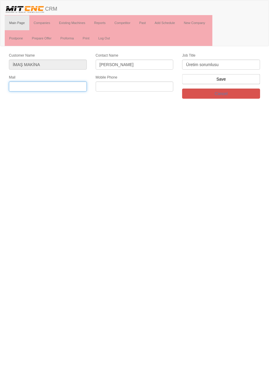
click at [82, 85] on input "text" at bounding box center [48, 86] width 78 height 10
paste input "ertugrul.acar@imas.com.tr"
type input "ertugrul.acar@imas.com.tr"
click at [98, 77] on label "Mobile Phone" at bounding box center [107, 77] width 22 height 5
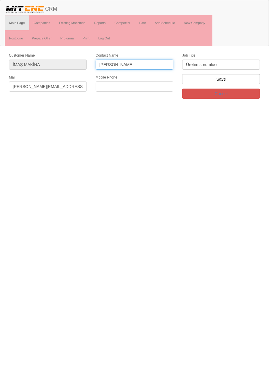
click at [98, 70] on input "Ertuğrul Özgür Acar" at bounding box center [135, 64] width 78 height 10
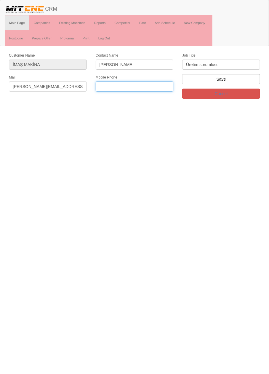
paste input "0552 7099401"
type input "0552 7099401"
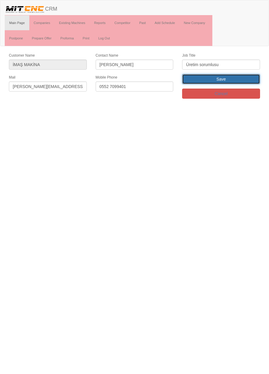
click at [195, 81] on input "Save" at bounding box center [221, 79] width 78 height 10
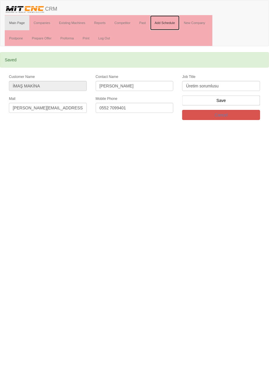
click at [170, 22] on link "Add Schedule" at bounding box center [164, 22] width 29 height 15
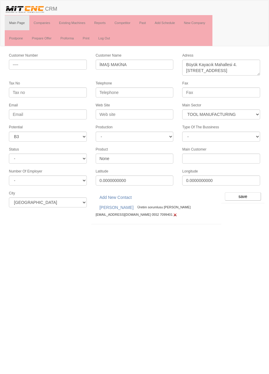
select select "367"
select select "6"
click at [246, 193] on input "save" at bounding box center [243, 196] width 36 height 8
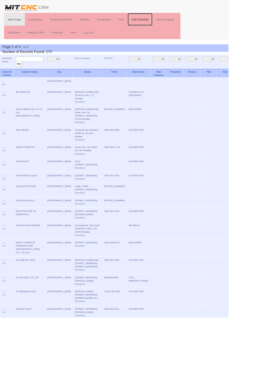
click at [162, 21] on link "Add Schedule" at bounding box center [164, 22] width 29 height 15
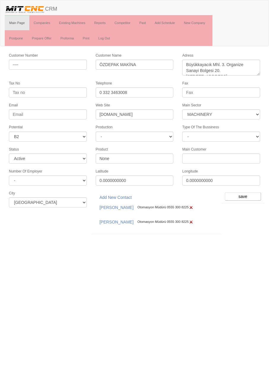
select select "363"
select select "5"
select select "Active"
click at [244, 192] on input "save" at bounding box center [243, 196] width 36 height 8
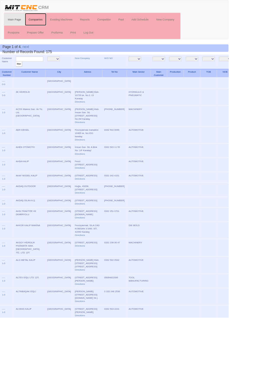
click at [44, 22] on link "Companies" at bounding box center [41, 22] width 25 height 15
click at [40, 69] on input "text" at bounding box center [35, 70] width 32 height 6
type input "mepsan"
click at [19, 72] on input "filter" at bounding box center [22, 75] width 7 height 6
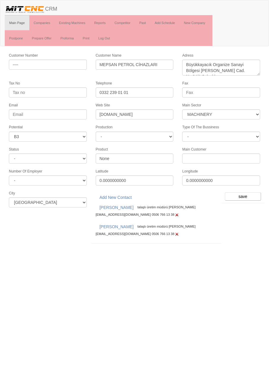
select select "363"
select select "6"
click at [174, 231] on img at bounding box center [176, 233] width 5 height 5
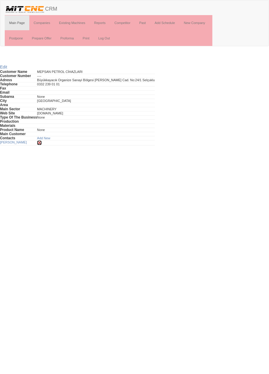
click at [38, 140] on img at bounding box center [39, 142] width 5 height 5
click at [41, 22] on link "Companies" at bounding box center [41, 22] width 25 height 15
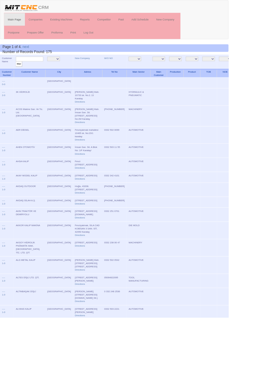
click at [45, 69] on input "text" at bounding box center [35, 70] width 32 height 6
type input "Mepsan"
click at [19, 72] on input "filter" at bounding box center [22, 75] width 7 height 6
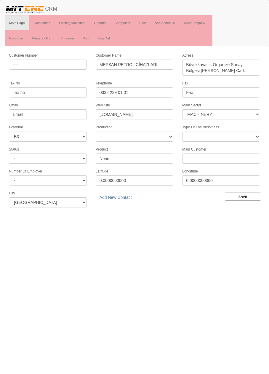
select select "363"
select select "6"
select select "363"
select select "6"
click at [127, 194] on link "Add New Contact" at bounding box center [116, 197] width 40 height 10
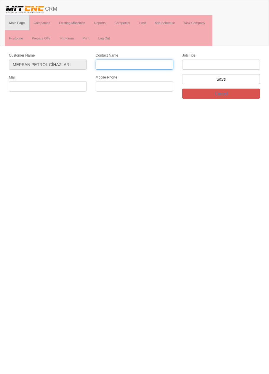
click at [150, 66] on input "Contact Name" at bounding box center [135, 64] width 78 height 10
type input "[PERSON_NAME]"
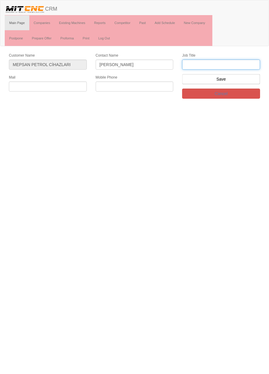
click at [234, 63] on input "text" at bounding box center [221, 64] width 78 height 10
paste input "[PERSON_NAME][EMAIL_ADDRESS][DOMAIN_NAME]"
type input "[PERSON_NAME][EMAIL_ADDRESS][DOMAIN_NAME]"
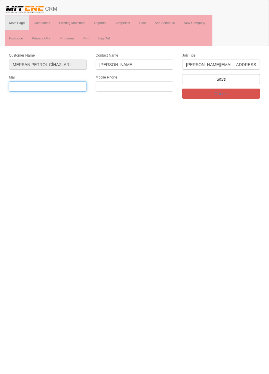
paste input "[PERSON_NAME][EMAIL_ADDRESS][DOMAIN_NAME]"
type input "[PERSON_NAME][EMAIL_ADDRESS][DOMAIN_NAME]"
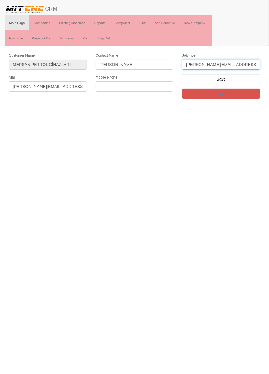
click at [252, 65] on input "[PERSON_NAME][EMAIL_ADDRESS][DOMAIN_NAME]" at bounding box center [221, 64] width 78 height 10
type input "[PERSON_NAME]"
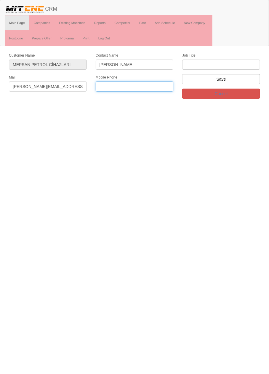
click at [158, 87] on input "text" at bounding box center [135, 86] width 78 height 10
type input "0505 329 0988"
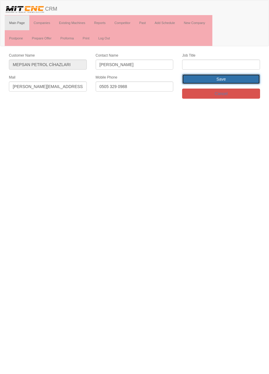
click at [246, 75] on input "Save" at bounding box center [221, 79] width 78 height 10
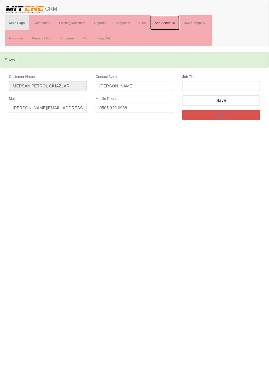
click at [168, 23] on link "Add Schedule" at bounding box center [164, 22] width 29 height 15
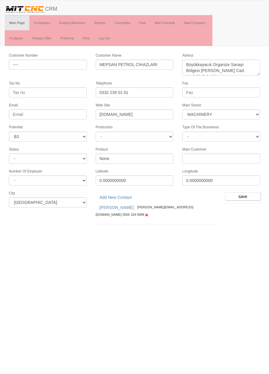
select select "363"
select select "6"
click at [253, 195] on input "save" at bounding box center [243, 196] width 36 height 8
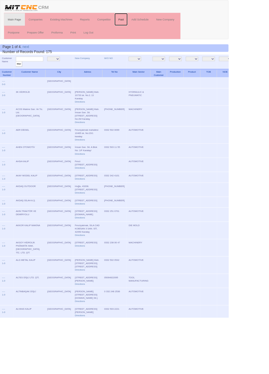
click at [144, 22] on link "Past" at bounding box center [142, 22] width 15 height 15
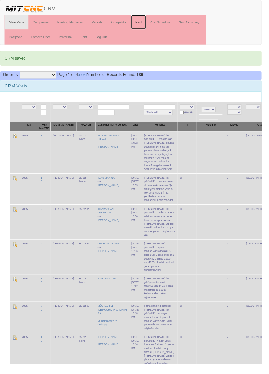
click at [144, 22] on link "Past" at bounding box center [142, 22] width 15 height 15
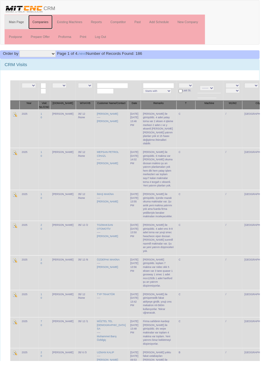
click at [45, 24] on link "Companies" at bounding box center [41, 22] width 25 height 15
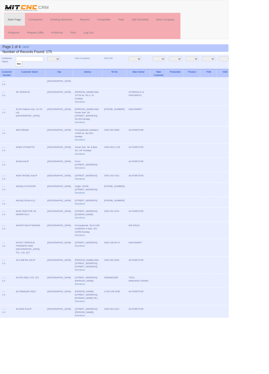
click at [42, 69] on input "text" at bounding box center [35, 70] width 32 height 6
type input "Huğlu"
click at [19, 72] on input "filter" at bounding box center [22, 75] width 7 height 6
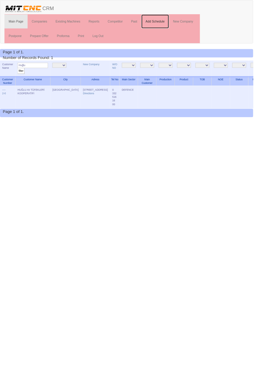
click at [174, 20] on link "Add Schedule" at bounding box center [164, 22] width 29 height 15
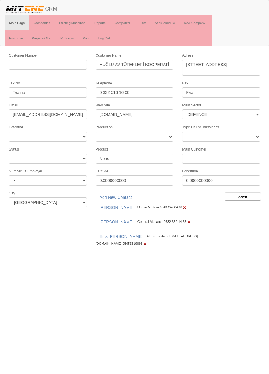
select select "364"
click at [245, 192] on input "save" at bounding box center [243, 196] width 36 height 8
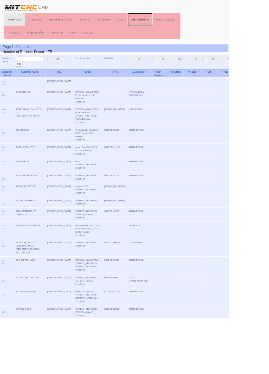
click at [170, 22] on link "Add Schedule" at bounding box center [164, 22] width 29 height 15
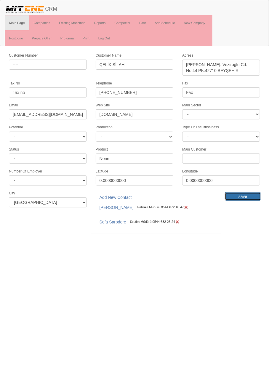
click at [245, 192] on input "save" at bounding box center [243, 196] width 36 height 8
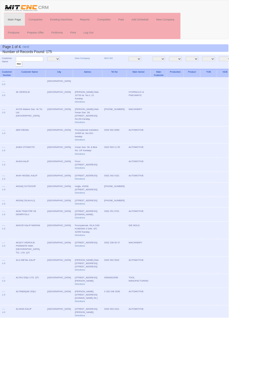
click at [45, 68] on input "text" at bounding box center [35, 70] width 32 height 6
type input "çelik"
click at [19, 72] on input "filter" at bounding box center [22, 75] width 7 height 6
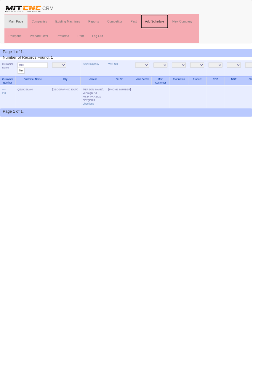
click at [168, 22] on link "Add Schedule" at bounding box center [164, 22] width 29 height 15
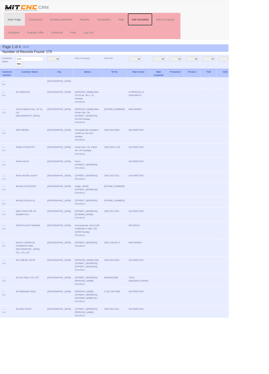
click at [166, 21] on link "Add Schedule" at bounding box center [164, 22] width 29 height 15
click at [88, 68] on link "New Company" at bounding box center [96, 68] width 17 height 3
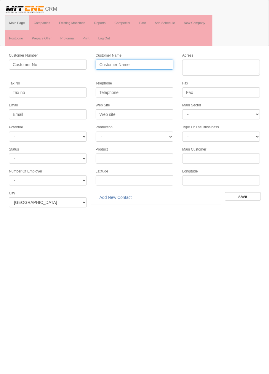
click at [143, 62] on input "Customer Name" at bounding box center [135, 64] width 78 height 10
type input "CARETTA SİLAH"
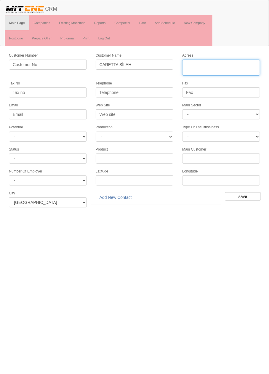
click at [239, 63] on textarea "Adress" at bounding box center [221, 67] width 78 height 16
type textarea "huğlu mahallesi huğlu cd. No85 beyşehir"
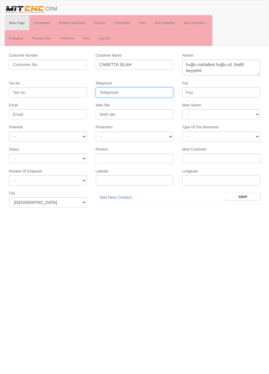
click at [149, 88] on input "Telephone" at bounding box center [135, 92] width 78 height 10
type input "0332 516 1818"
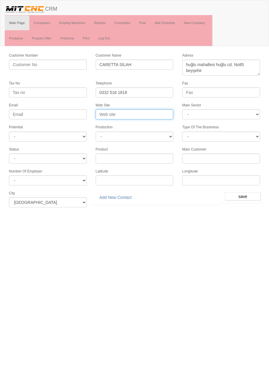
click at [147, 112] on input "Web Site" at bounding box center [135, 114] width 78 height 10
type input "www.carettaarms.com"
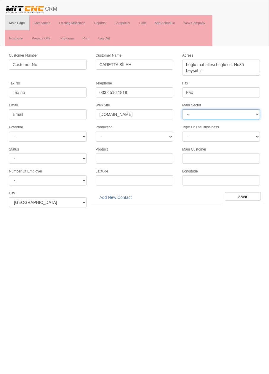
click at [239, 112] on select "- DIE MOLD MACHINERY DEFENCE ELECTRICAL COMPONENTS MEDICAL TOOL MANUFACTURING J…" at bounding box center [221, 114] width 78 height 10
select select "364"
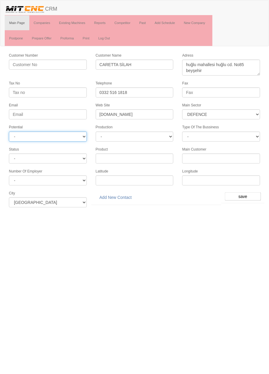
click at [80, 131] on select "- A1 A2 A3 B1 B2 B3 C1 C2 C3" at bounding box center [48, 136] width 78 height 10
select select "6"
click at [247, 194] on input "save" at bounding box center [243, 196] width 36 height 8
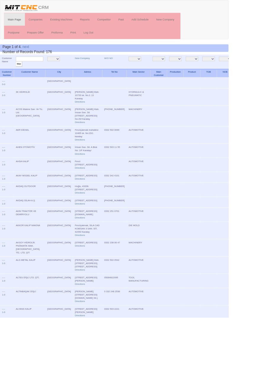
click at [44, 69] on input "text" at bounding box center [35, 70] width 32 height 6
type input "caretta"
click at [19, 72] on input "filter" at bounding box center [22, 75] width 7 height 6
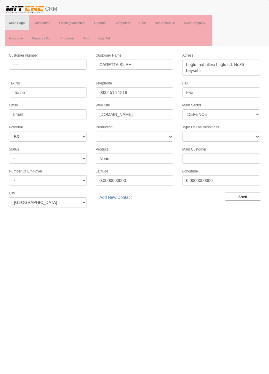
select select "364"
select select "6"
click at [116, 194] on link "Add New Contact" at bounding box center [116, 197] width 40 height 10
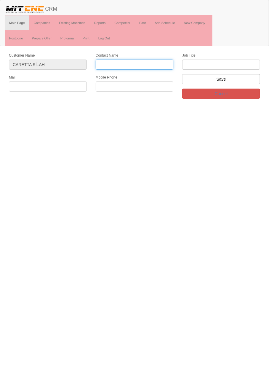
click at [158, 64] on input "Contact Name" at bounding box center [135, 64] width 78 height 10
type input "[PERSON_NAME]"
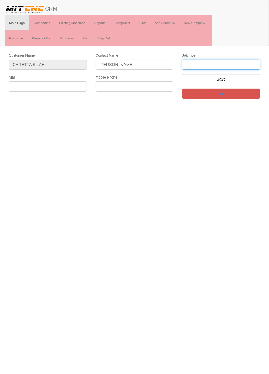
click at [239, 64] on input "text" at bounding box center [221, 64] width 78 height 10
type input "y"
type input "YK. Üyesi"
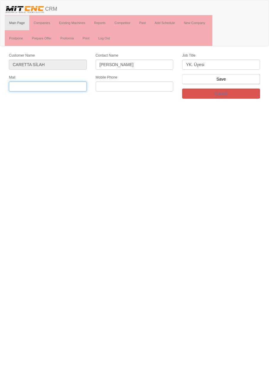
click at [68, 87] on input "text" at bounding box center [48, 86] width 78 height 10
type input "mehmet.sahin@carettaarms.com"
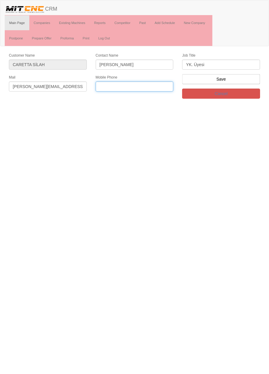
click at [158, 86] on input "text" at bounding box center [135, 86] width 78 height 10
type input "0554 339 0027"
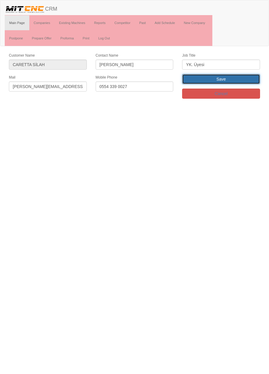
click at [238, 77] on input "Save" at bounding box center [221, 79] width 78 height 10
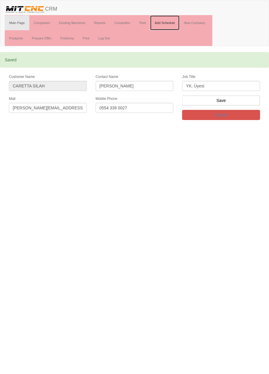
click at [169, 23] on link "Add Schedule" at bounding box center [164, 22] width 29 height 15
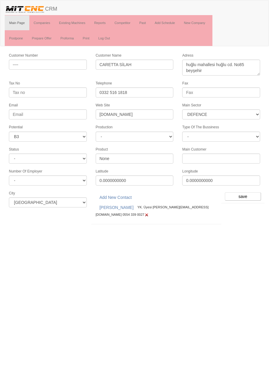
select select "364"
select select "6"
click at [246, 194] on input "save" at bounding box center [243, 196] width 36 height 8
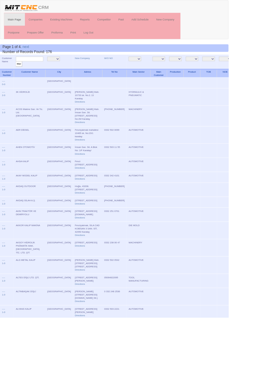
click at [42, 69] on input "text" at bounding box center [35, 70] width 32 height 6
click at [172, 24] on link "Add Schedule" at bounding box center [164, 22] width 29 height 15
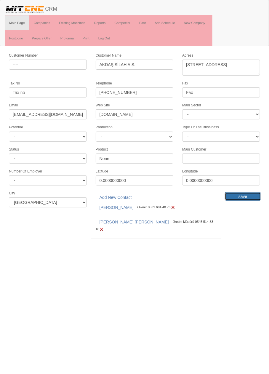
click at [245, 192] on input "save" at bounding box center [243, 196] width 36 height 8
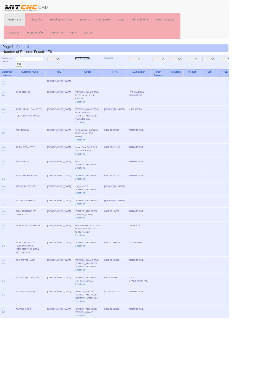
click at [88, 68] on link "New Company" at bounding box center [96, 68] width 17 height 3
click at [173, 22] on link "Add Schedule" at bounding box center [164, 22] width 29 height 15
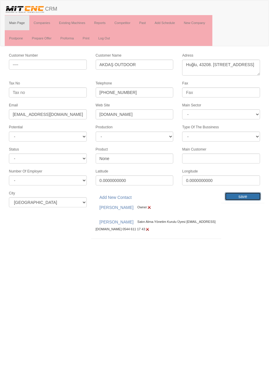
click at [246, 193] on input "save" at bounding box center [243, 196] width 36 height 8
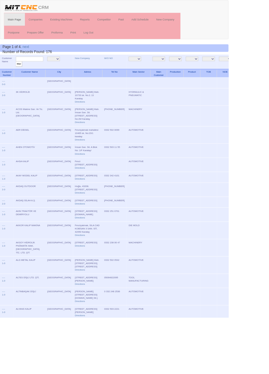
click at [149, 281] on td "DIE MOLD" at bounding box center [163, 271] width 28 height 20
click at [167, 24] on link "Add Schedule" at bounding box center [164, 22] width 29 height 15
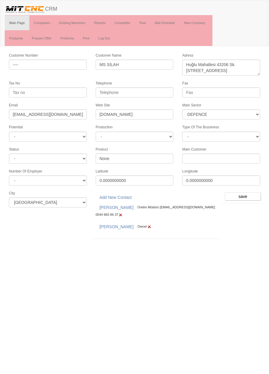
select select "364"
click at [246, 192] on input "save" at bounding box center [243, 196] width 36 height 8
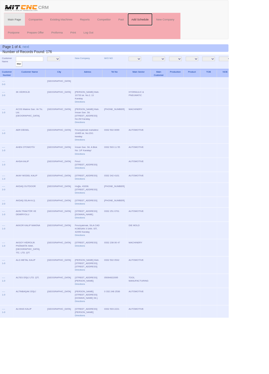
click at [172, 24] on link "Add Schedule" at bounding box center [164, 22] width 29 height 15
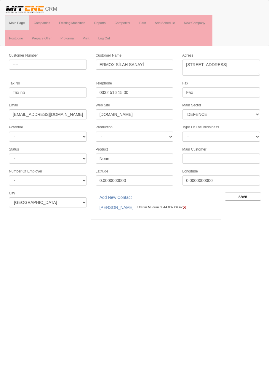
select select "364"
click at [245, 192] on input "save" at bounding box center [243, 196] width 36 height 8
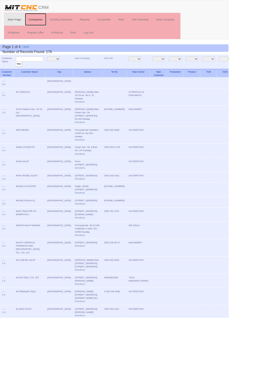
click at [45, 22] on link "Companies" at bounding box center [41, 22] width 25 height 15
click at [44, 69] on input "text" at bounding box center [35, 70] width 32 height 6
type input "Bgs"
click at [19, 72] on input "filter" at bounding box center [22, 75] width 7 height 6
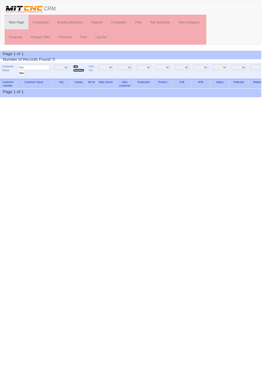
click at [80, 73] on link "New Company" at bounding box center [81, 70] width 12 height 7
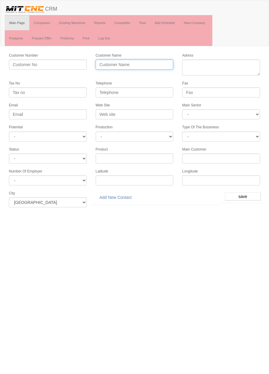
click at [152, 64] on input "Customer Name" at bounding box center [135, 64] width 78 height 10
type input "B"
type input "BGS BÜYÜKGEDİKLER"
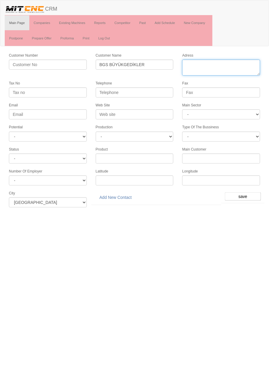
click at [239, 73] on textarea "Adress" at bounding box center [221, 67] width 78 height 16
type textarea "fevzi çakmak mahallesi ayyıldız caddesi no99h karatay"
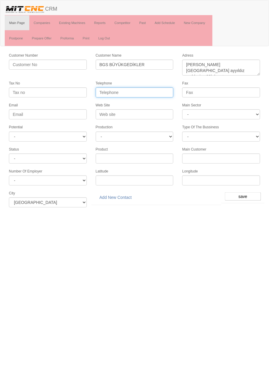
click at [159, 91] on input "Telephone" at bounding box center [135, 92] width 78 height 10
type input "0332 345 0014"
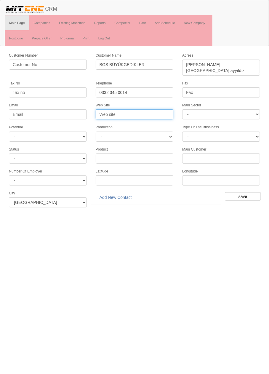
click at [162, 113] on input "Web Site" at bounding box center [135, 114] width 78 height 10
type input "b"
type input "www.buyukgedikler.com"
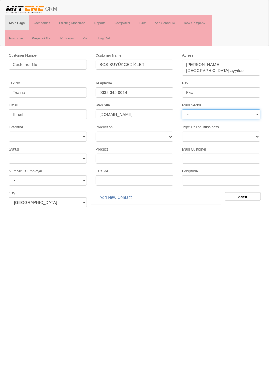
click at [234, 112] on select "- DIE MOLD MACHINERY DEFENCE ELECTRICAL COMPONENTS MEDICAL TOOL MANUFACTURING J…" at bounding box center [221, 114] width 78 height 10
select select "370"
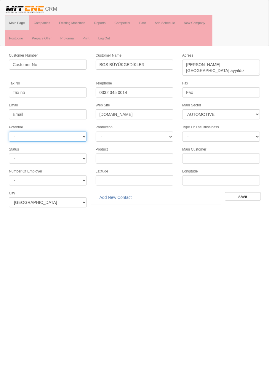
click at [73, 136] on select "- A1 A2 A3 B1 B2 B3 C1 C2 C3" at bounding box center [48, 136] width 78 height 10
select select "6"
click at [246, 192] on input "save" at bounding box center [243, 196] width 36 height 8
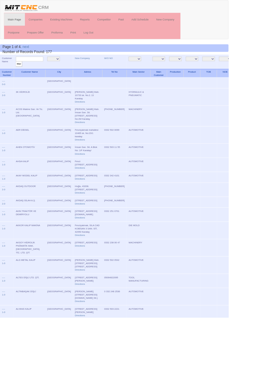
click at [42, 70] on input "text" at bounding box center [35, 70] width 32 height 6
type input "bgs"
click at [19, 72] on input "filter" at bounding box center [22, 75] width 7 height 6
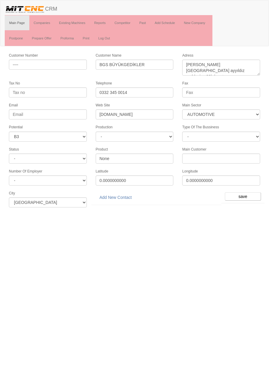
select select "370"
select select "6"
click at [123, 193] on link "Add New Contact" at bounding box center [116, 197] width 40 height 10
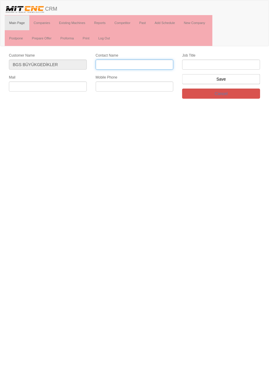
click at [153, 63] on input "Contact Name" at bounding box center [135, 64] width 78 height 10
type input "[PERSON_NAME]"
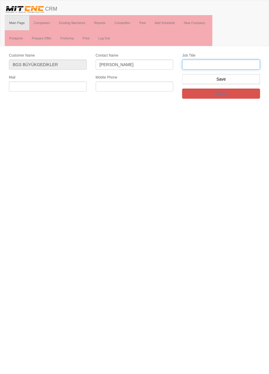
click at [241, 64] on input "text" at bounding box center [221, 64] width 78 height 10
click at [238, 62] on input "satış sorumlusu" at bounding box center [221, 64] width 78 height 10
click at [191, 65] on input "satış sorumlusu" at bounding box center [221, 64] width 78 height 10
type input "Makina sorumlusu"
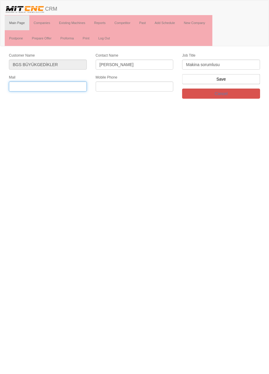
click at [70, 87] on input "text" at bounding box center [48, 86] width 78 height 10
type input "info@buyukgedikler.com"
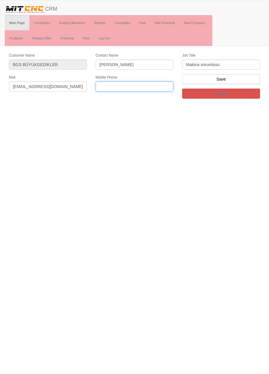
click at [158, 86] on input "text" at bounding box center [135, 86] width 78 height 10
type input "0533 966 5848"
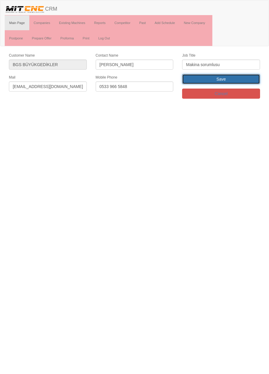
click at [248, 80] on input "Save" at bounding box center [221, 79] width 78 height 10
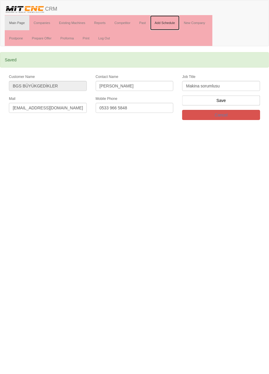
click at [165, 24] on link "Add Schedule" at bounding box center [164, 22] width 29 height 15
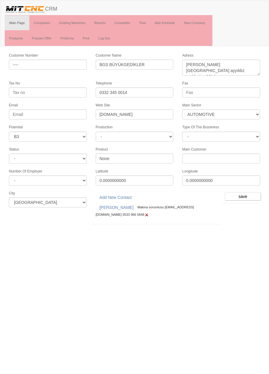
select select "370"
select select "6"
click at [245, 194] on input "save" at bounding box center [243, 196] width 36 height 8
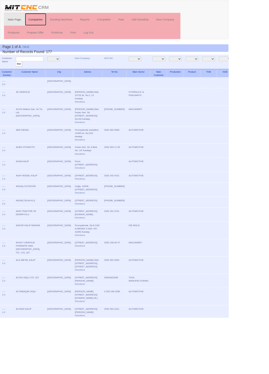
click at [48, 22] on link "Companies" at bounding box center [41, 22] width 25 height 15
click at [42, 70] on input "text" at bounding box center [35, 70] width 32 height 6
type input "Bsr"
click at [19, 72] on input "filter" at bounding box center [22, 75] width 7 height 6
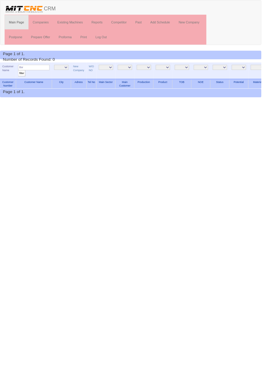
click at [31, 67] on input "Bsr" at bounding box center [35, 70] width 32 height 6
type input "Başaranlar"
click at [19, 72] on input "filter" at bounding box center [22, 75] width 7 height 6
click at [83, 71] on link "New Company" at bounding box center [81, 70] width 12 height 7
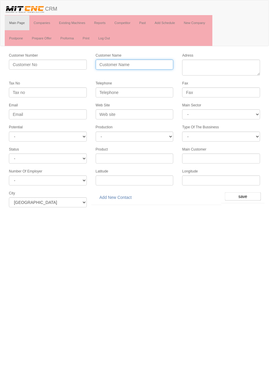
click at [156, 65] on input "Customer Name" at bounding box center [135, 64] width 78 height 10
type input "BSR MÜHENDİSLİK"
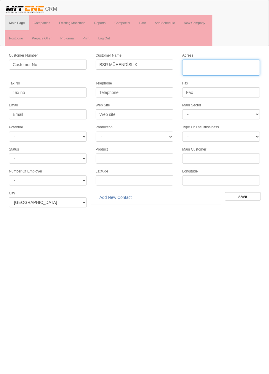
click at [235, 66] on textarea "Adress" at bounding box center [221, 67] width 78 height 16
type textarea "fevziçakmak mahallesi aslım caddesi delta sanayi sitesi a75/h karatay"
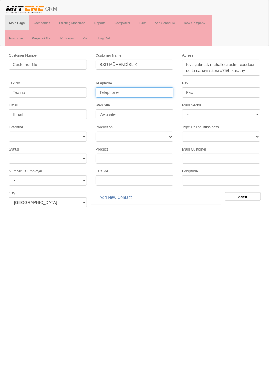
click at [145, 91] on input "Telephone" at bounding box center [135, 92] width 78 height 10
type input "0332 502 3625"
click at [75, 137] on select "- A1 A2 A3 B1 B2 B3 C1 C2 C3" at bounding box center [48, 136] width 78 height 10
select select "5"
click at [253, 196] on input "save" at bounding box center [243, 196] width 36 height 8
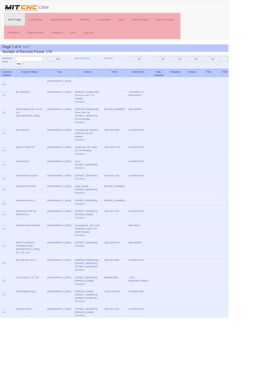
click at [43, 70] on input "text" at bounding box center [35, 70] width 32 height 6
type input "bse"
click at [19, 72] on input "filter" at bounding box center [22, 75] width 7 height 6
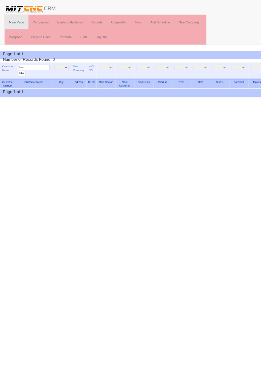
click at [39, 70] on input "bse" at bounding box center [35, 70] width 32 height 6
type input "bsr"
click at [19, 72] on input "filter" at bounding box center [22, 75] width 7 height 6
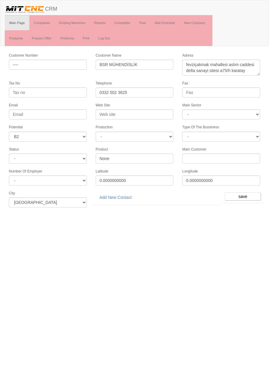
select select "5"
click at [123, 195] on link "Add New Contact" at bounding box center [116, 197] width 40 height 10
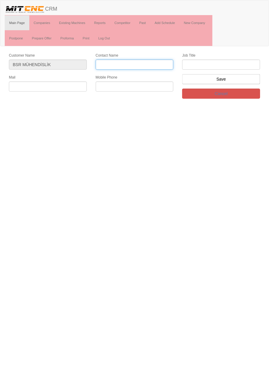
click at [157, 62] on input "Contact Name" at bounding box center [135, 64] width 78 height 10
type input "[PERSON_NAME]"
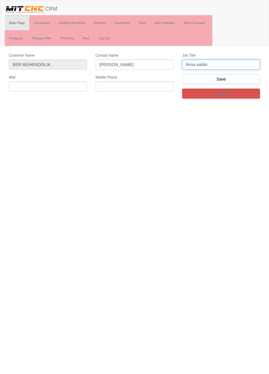
type input "firma sahibi"
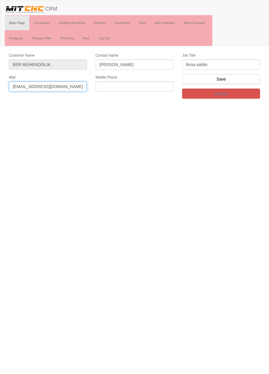
scroll to position [0, 2]
type input "[EMAIL_ADDRESS][DOMAIN_NAME]"
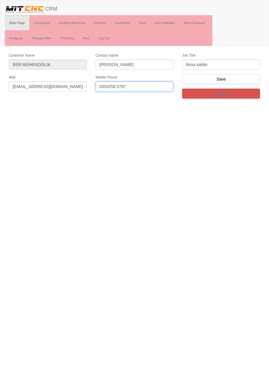
click at [108, 86] on input "0533258 0787" at bounding box center [135, 86] width 78 height 10
type input "0533 258 0787"
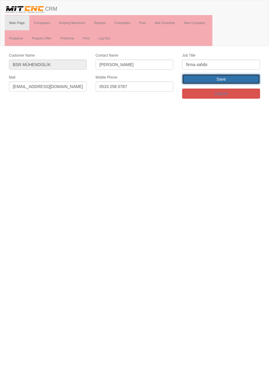
click at [248, 76] on input "Save" at bounding box center [221, 79] width 78 height 10
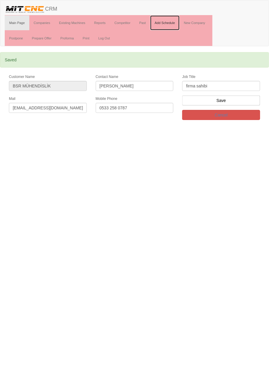
click at [170, 23] on link "Add Schedule" at bounding box center [164, 22] width 29 height 15
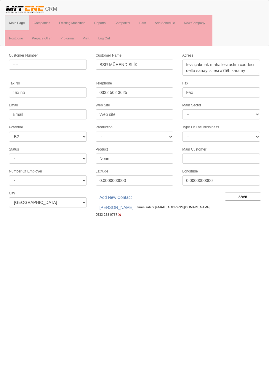
select select "5"
click at [246, 193] on input "save" at bounding box center [243, 196] width 36 height 8
